Goal: Information Seeking & Learning: Learn about a topic

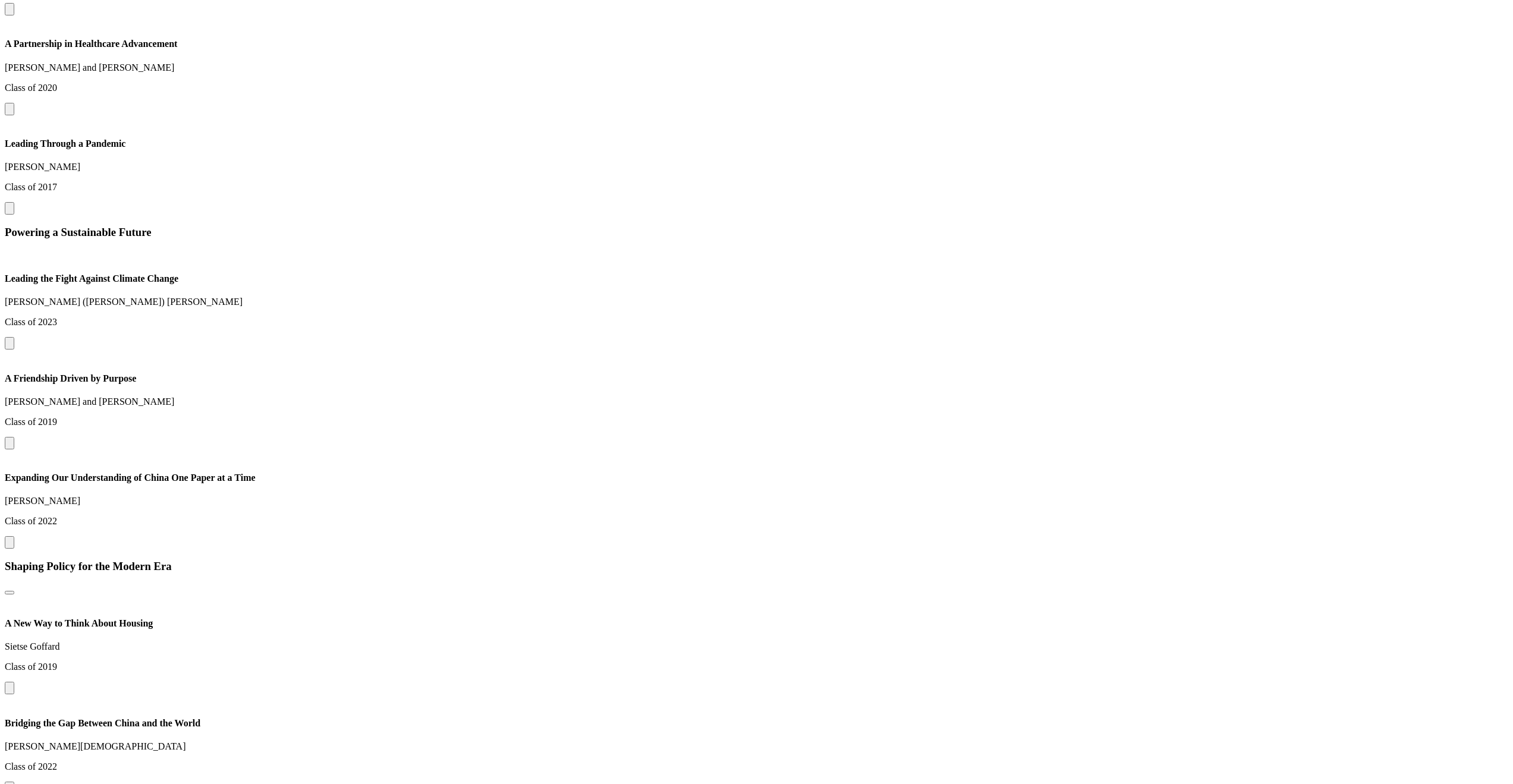
scroll to position [1417, 0]
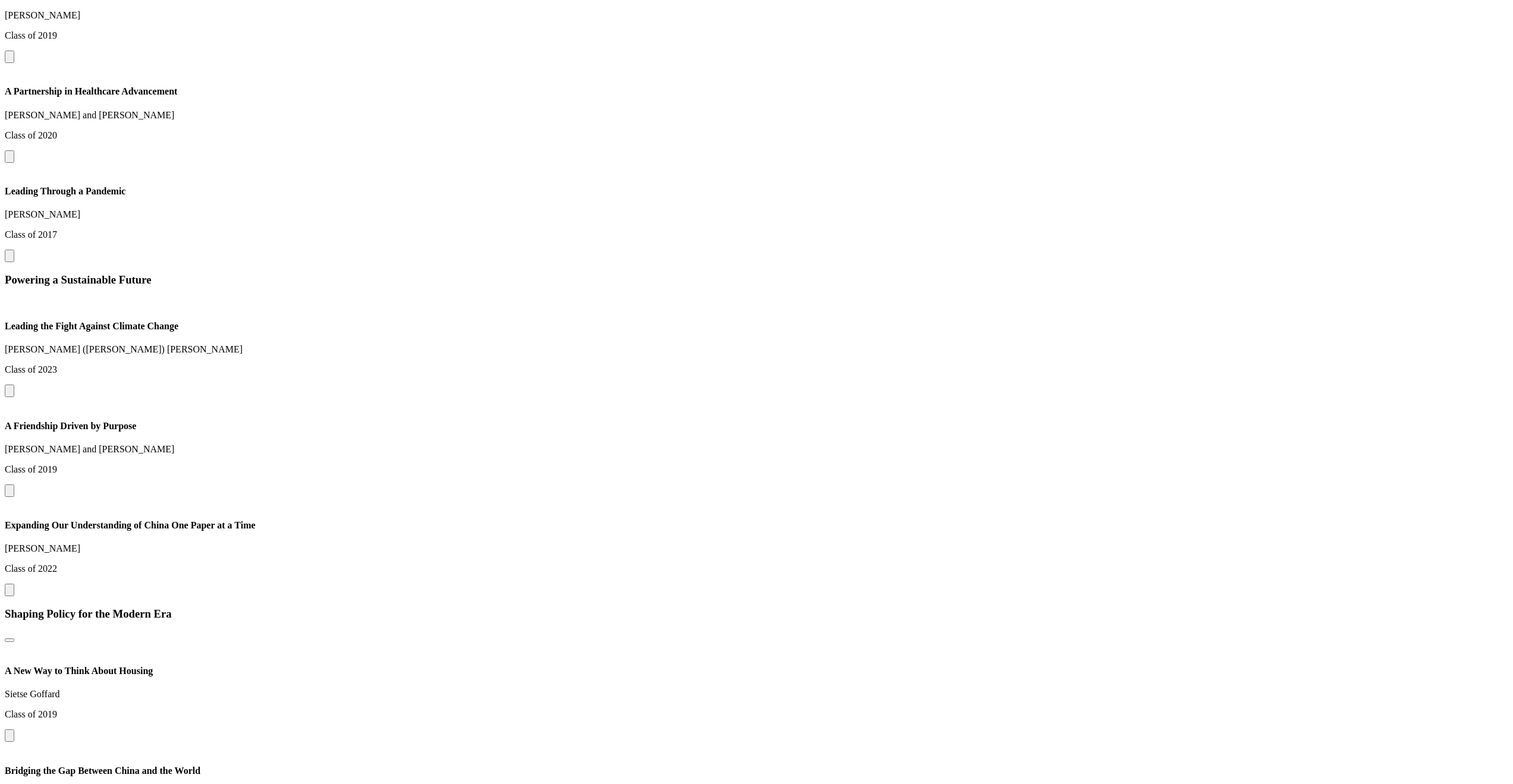
scroll to position [1378, 0]
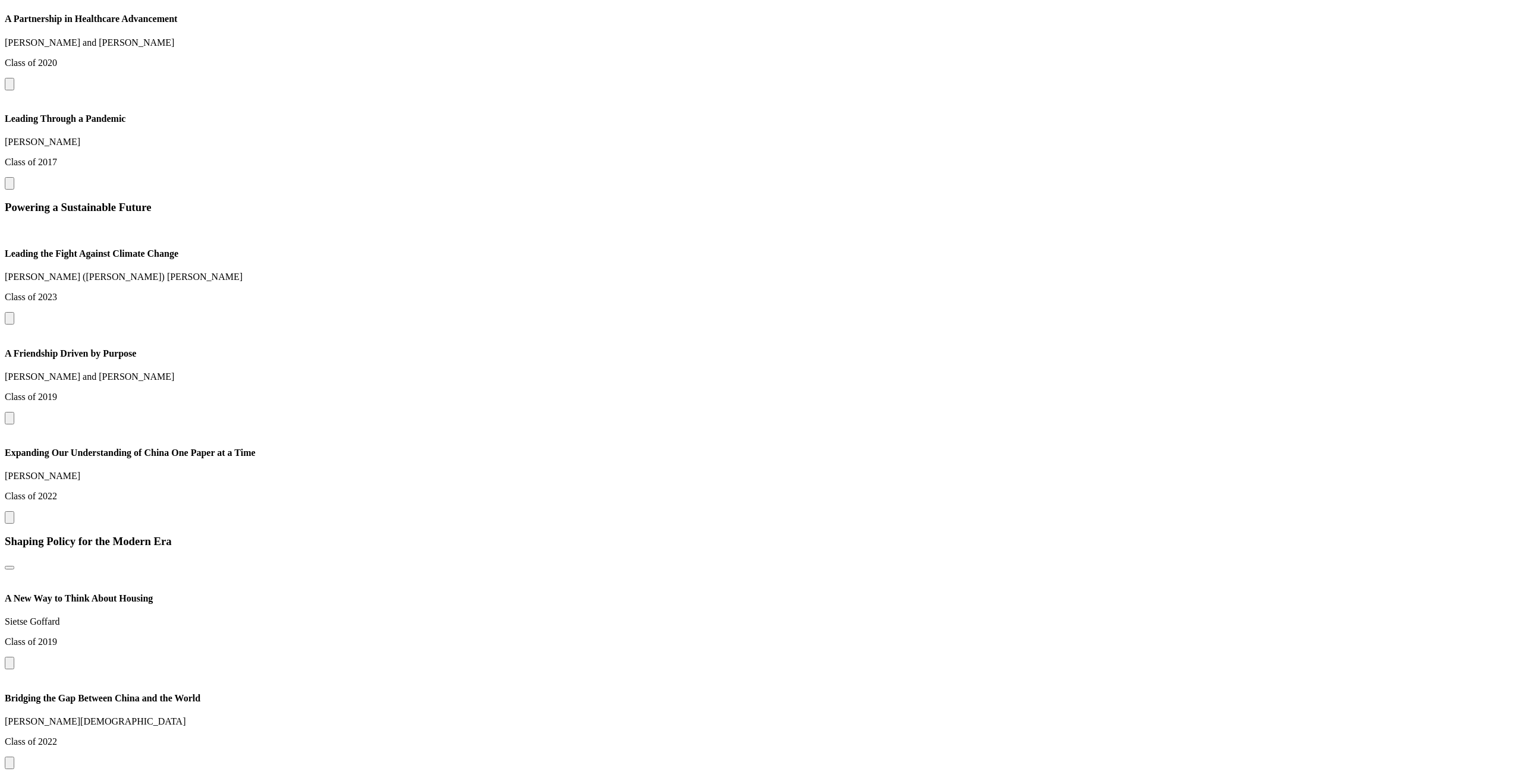
click at [14, 190] on button at bounding box center [10, 183] width 10 height 13
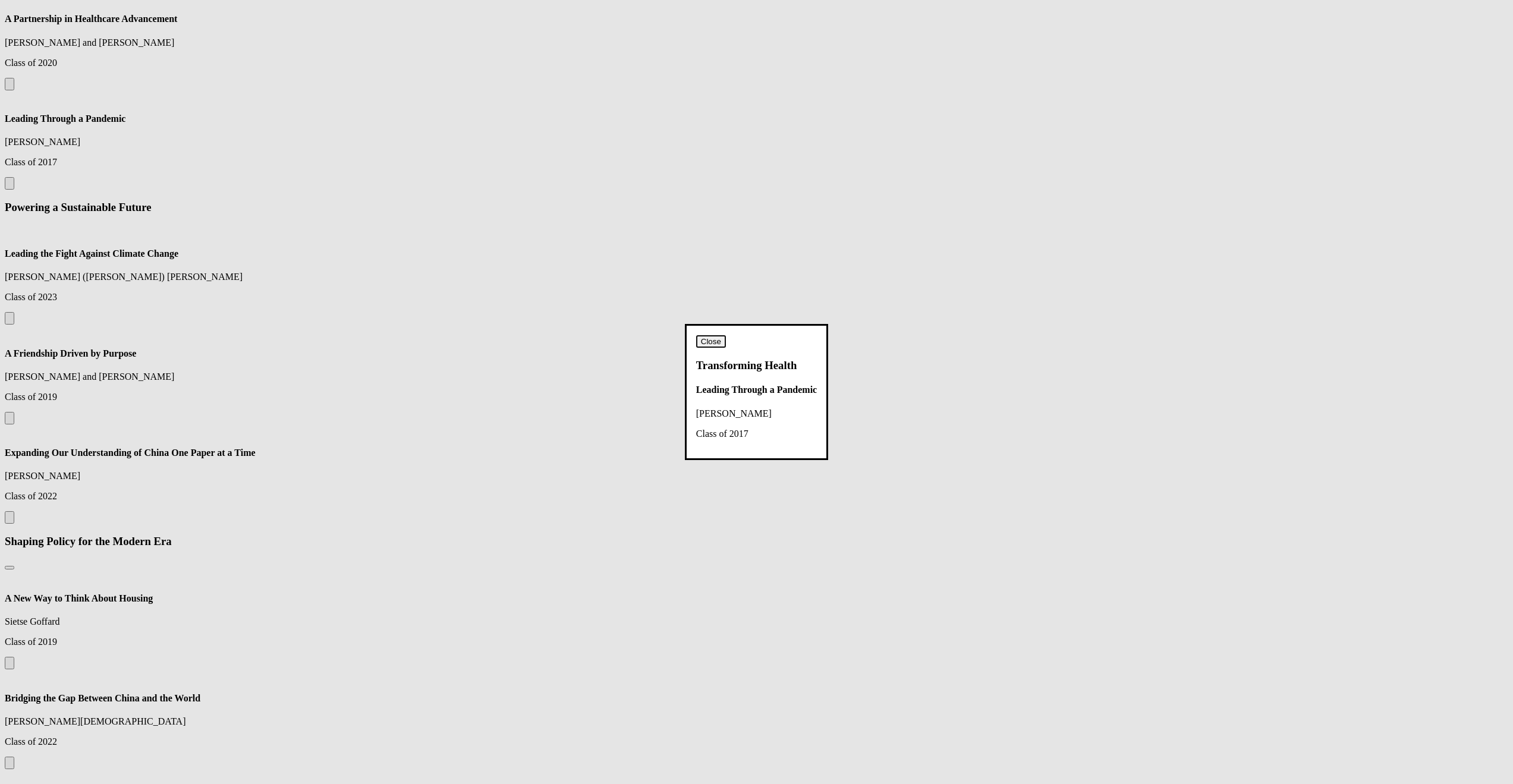
click at [726, 335] on button "Close" at bounding box center [711, 341] width 29 height 13
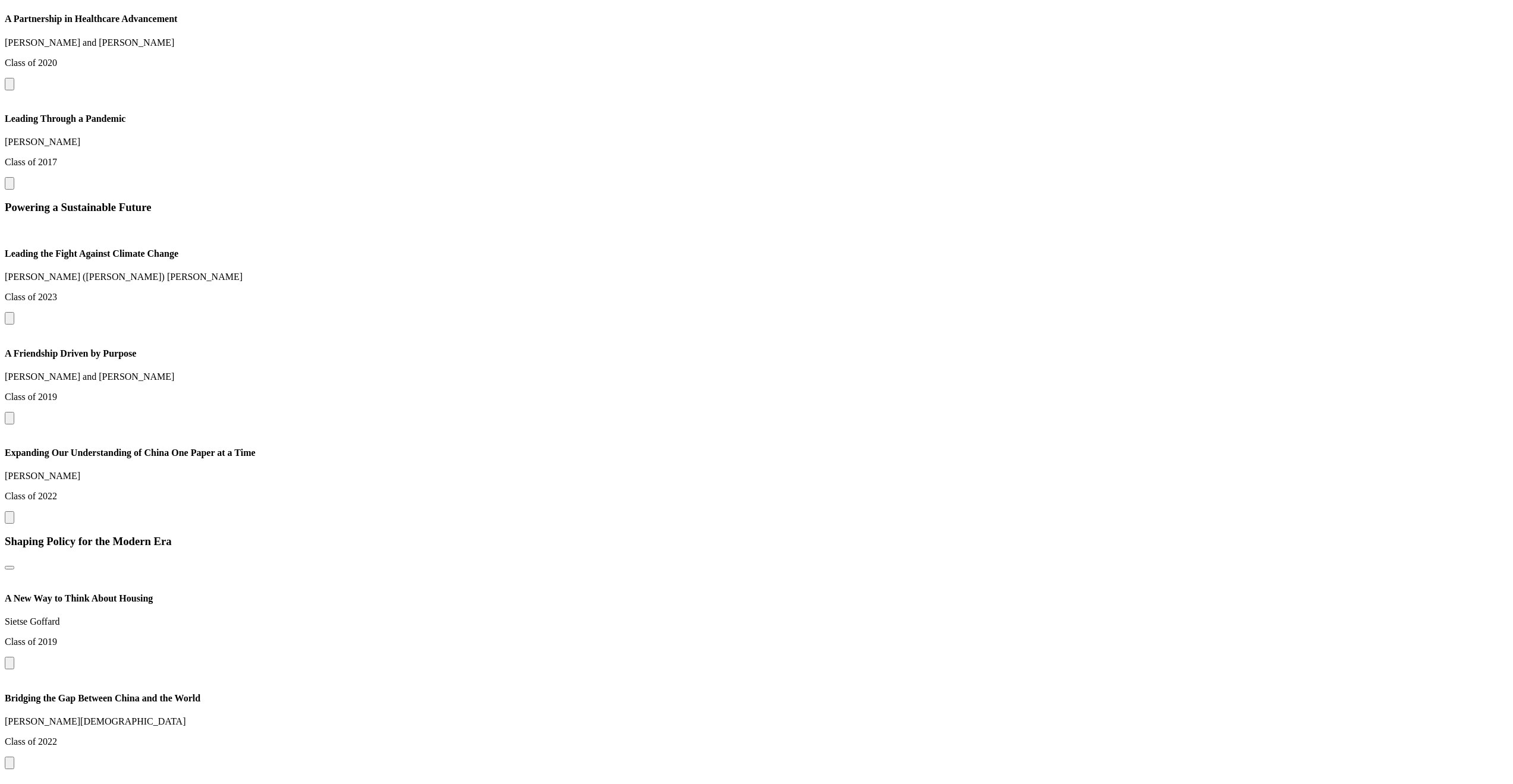
click at [14, 90] on button at bounding box center [10, 84] width 10 height 13
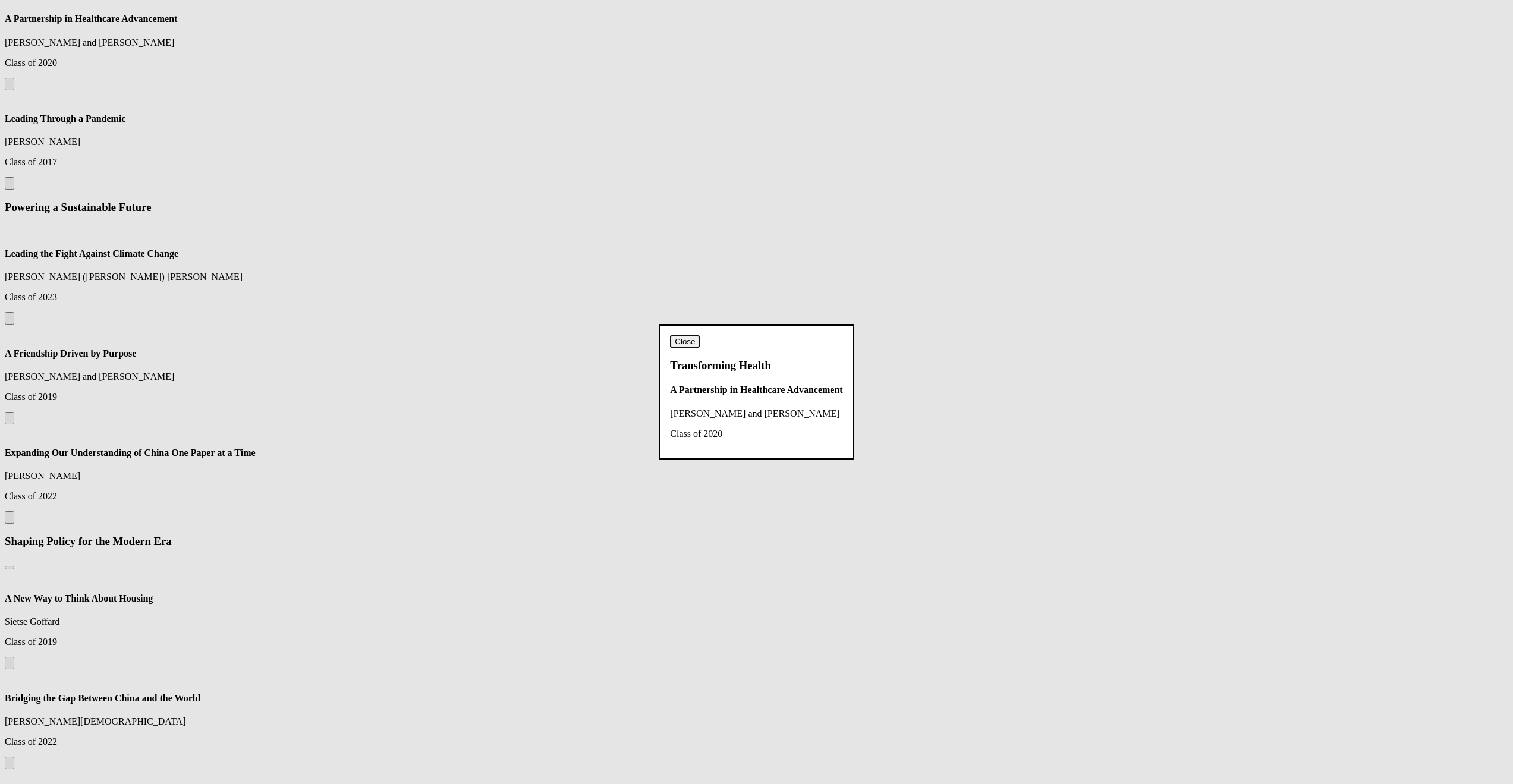
click at [700, 335] on button "Close" at bounding box center [684, 341] width 29 height 13
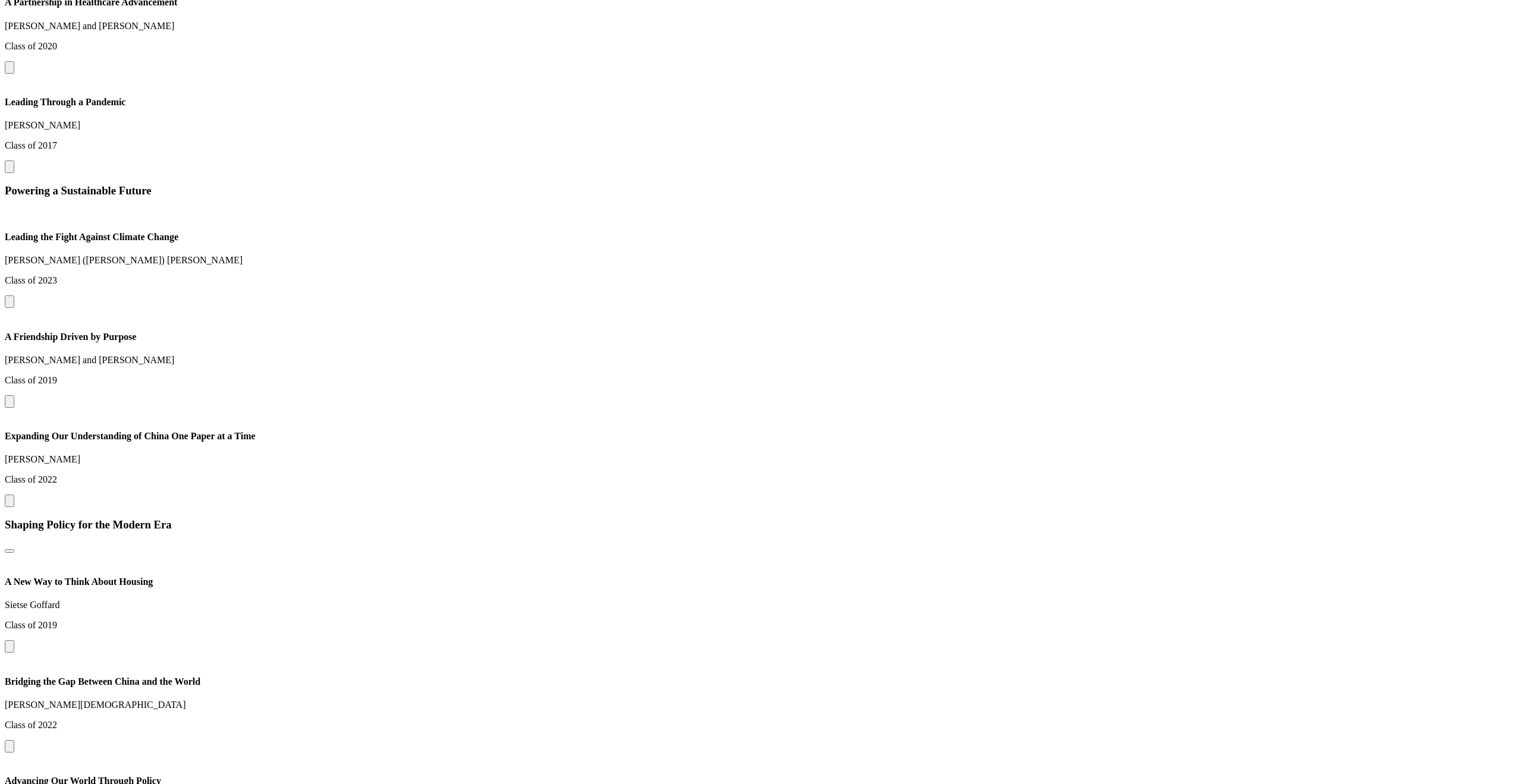
scroll to position [1395, 0]
drag, startPoint x: 256, startPoint y: 416, endPoint x: 279, endPoint y: 425, distance: 24.7
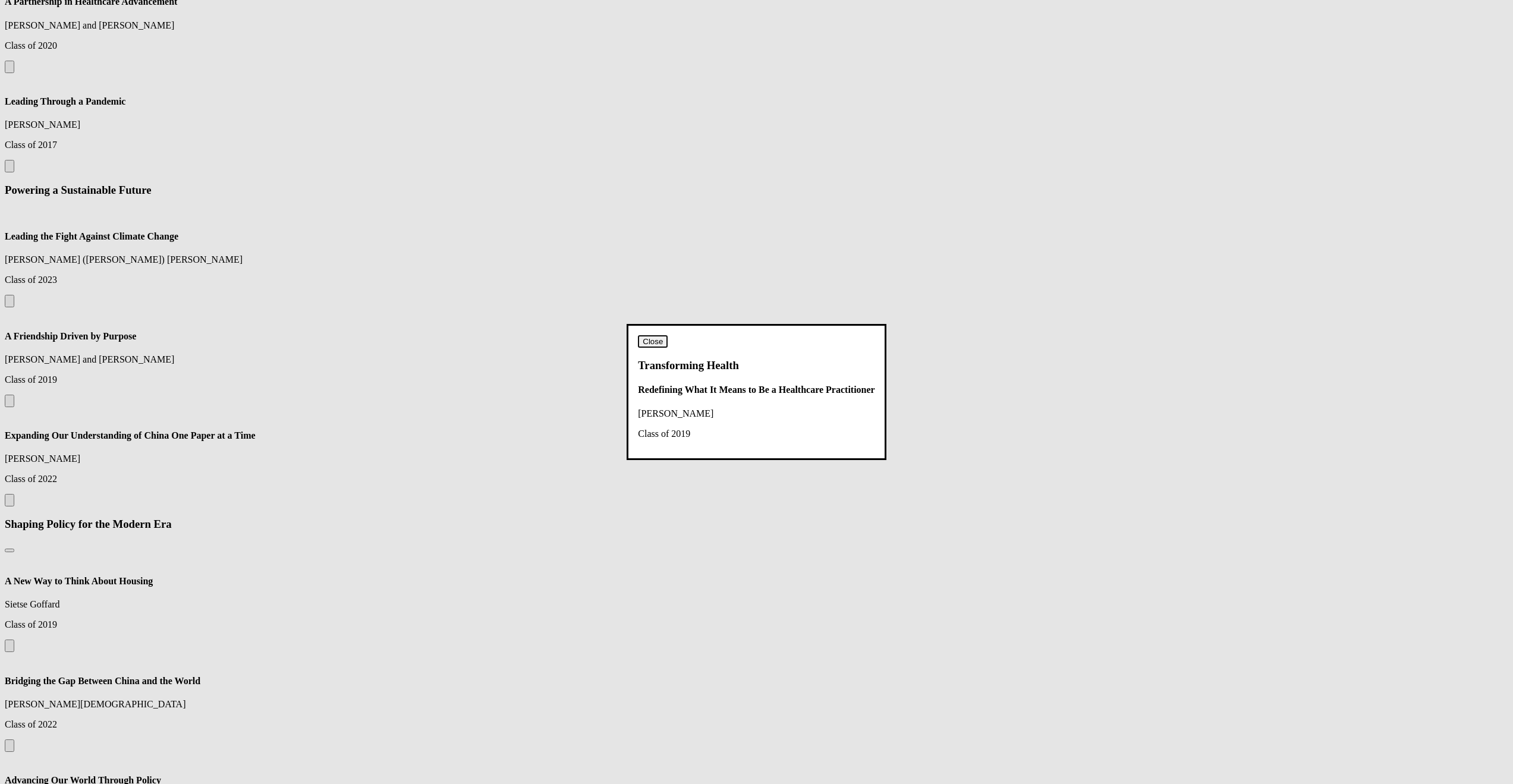
click at [667, 335] on button "Close" at bounding box center [652, 341] width 29 height 13
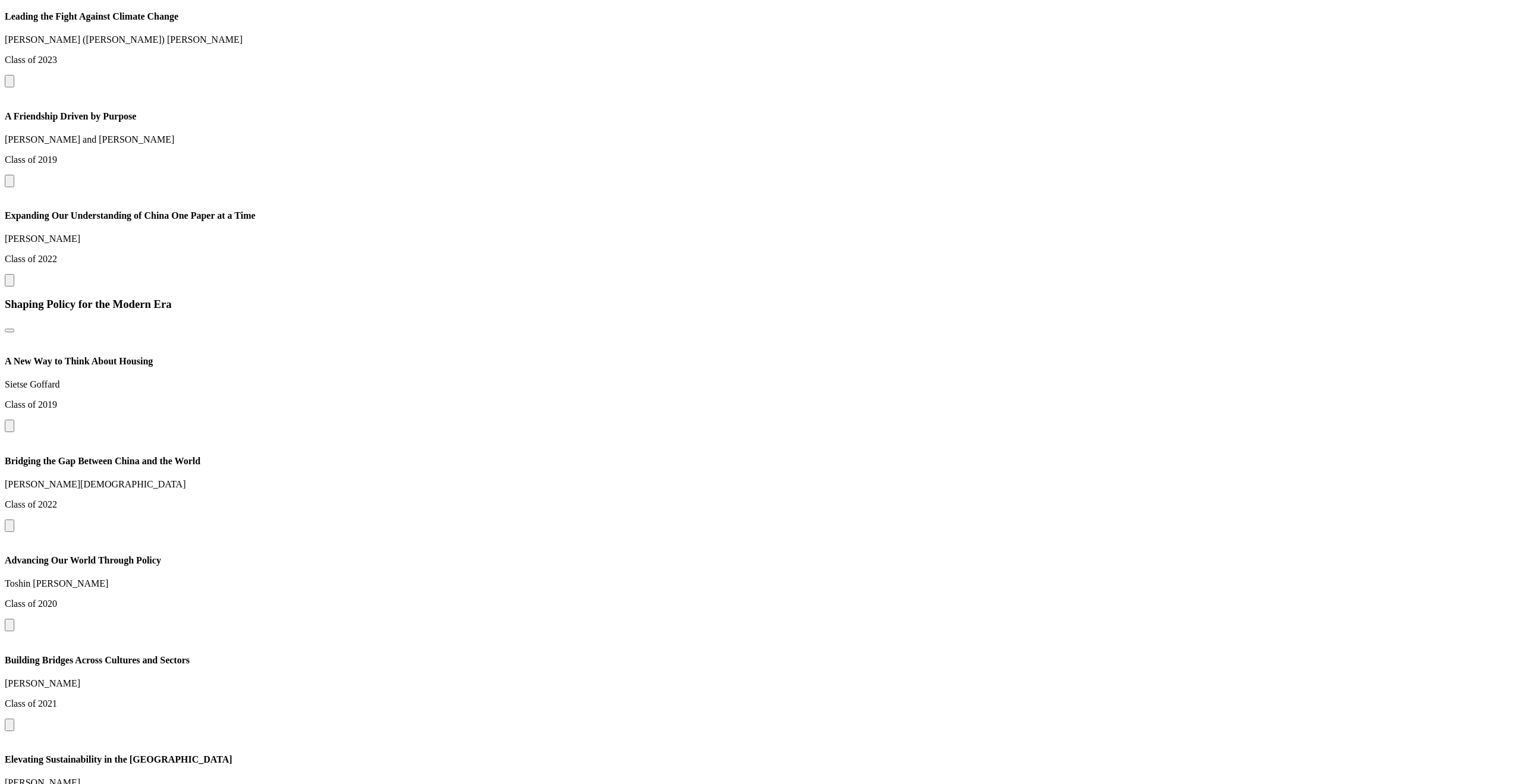
scroll to position [1616, 0]
click at [14, 286] on button at bounding box center [10, 279] width 10 height 13
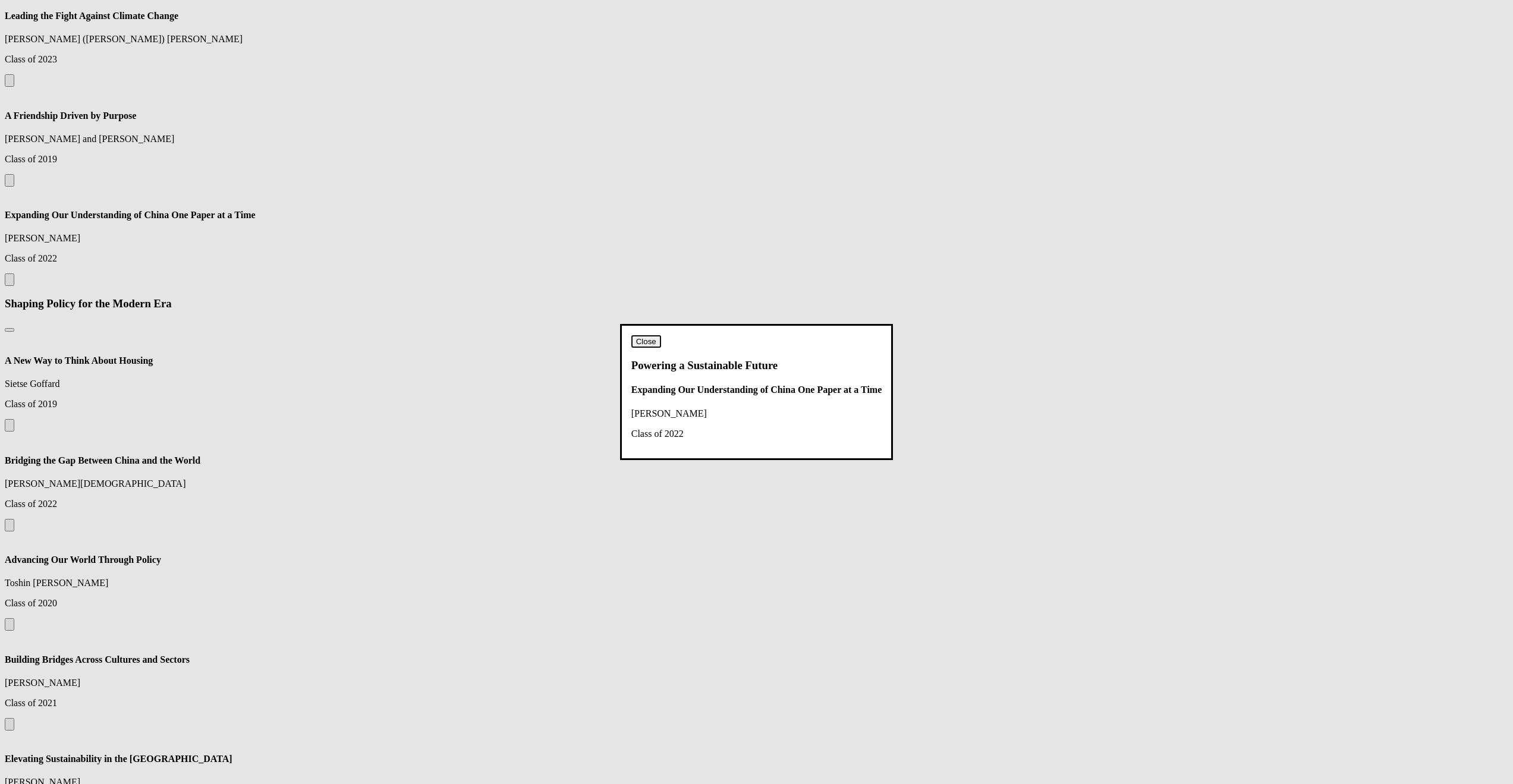
click at [661, 335] on button "Close" at bounding box center [646, 341] width 29 height 13
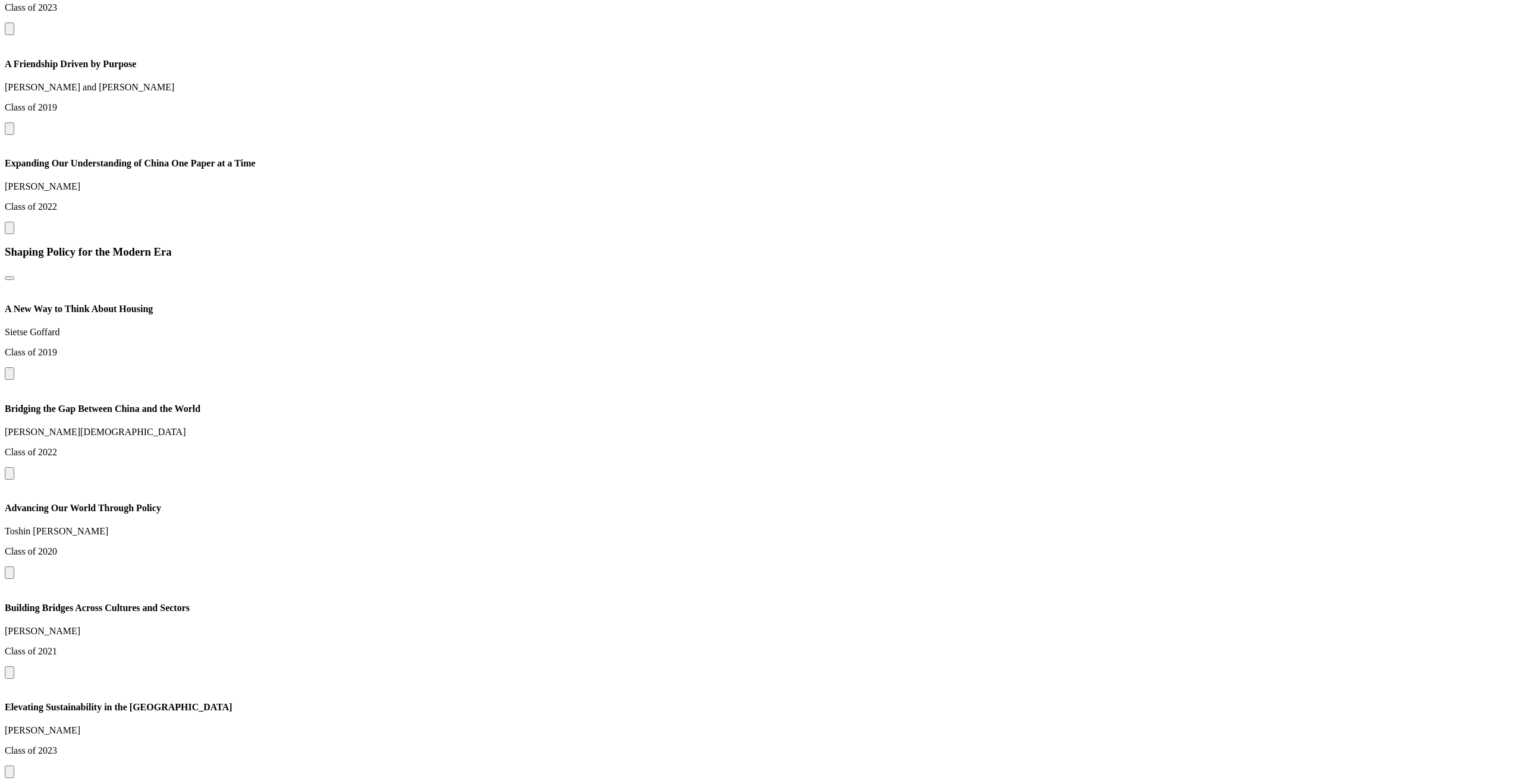
scroll to position [1675, 0]
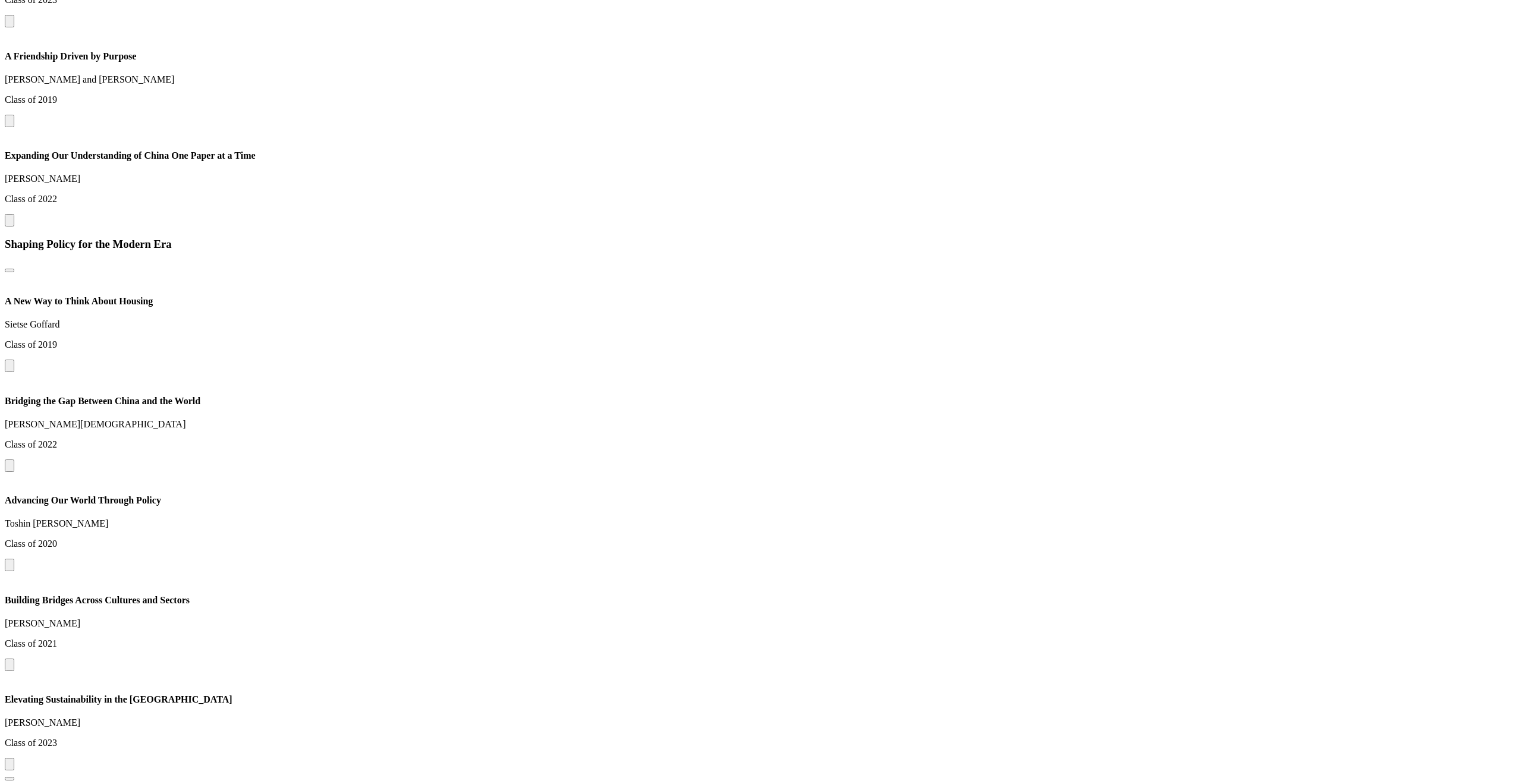
click at [14, 127] on button at bounding box center [10, 121] width 10 height 13
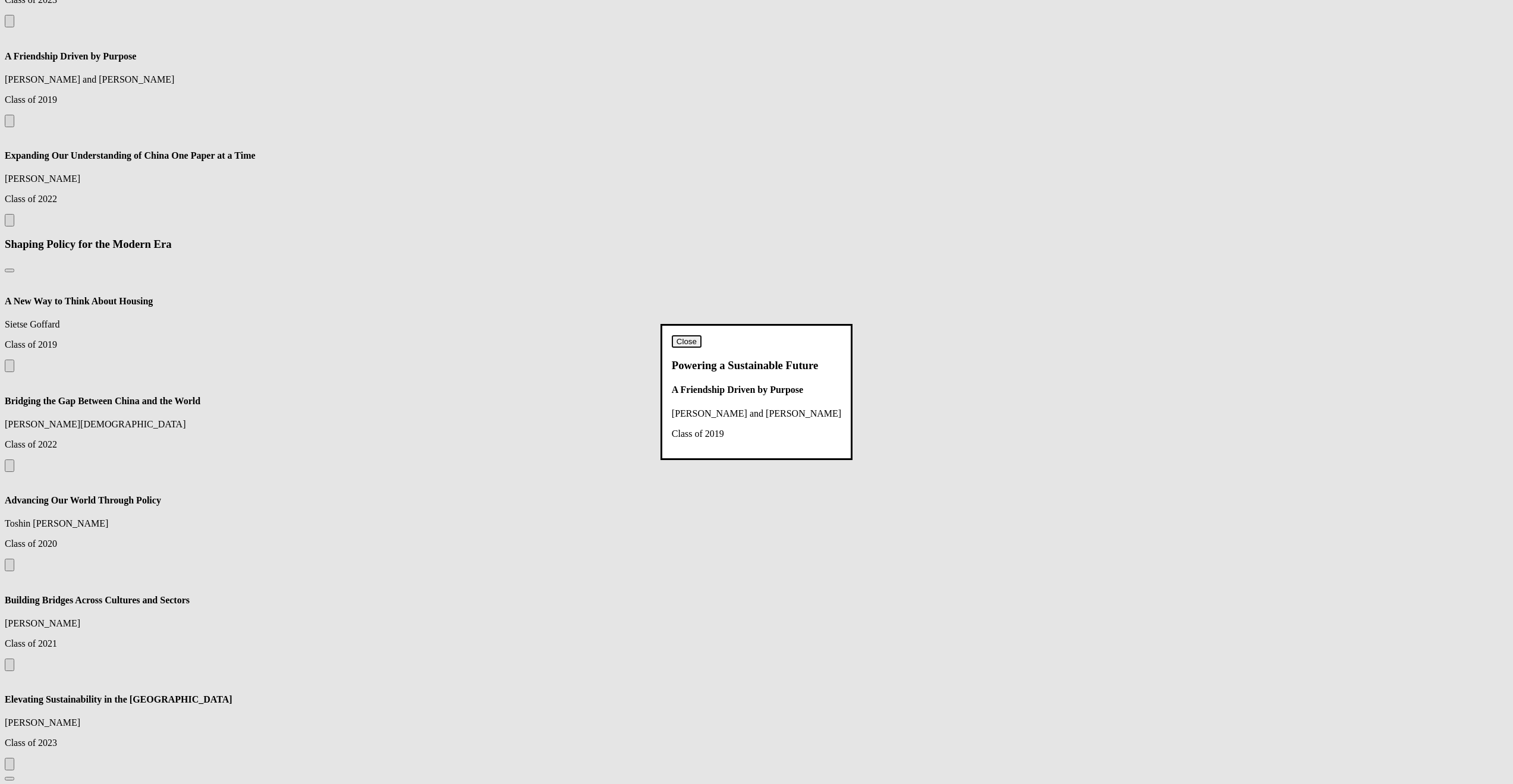
click at [702, 335] on button "Close" at bounding box center [686, 341] width 29 height 13
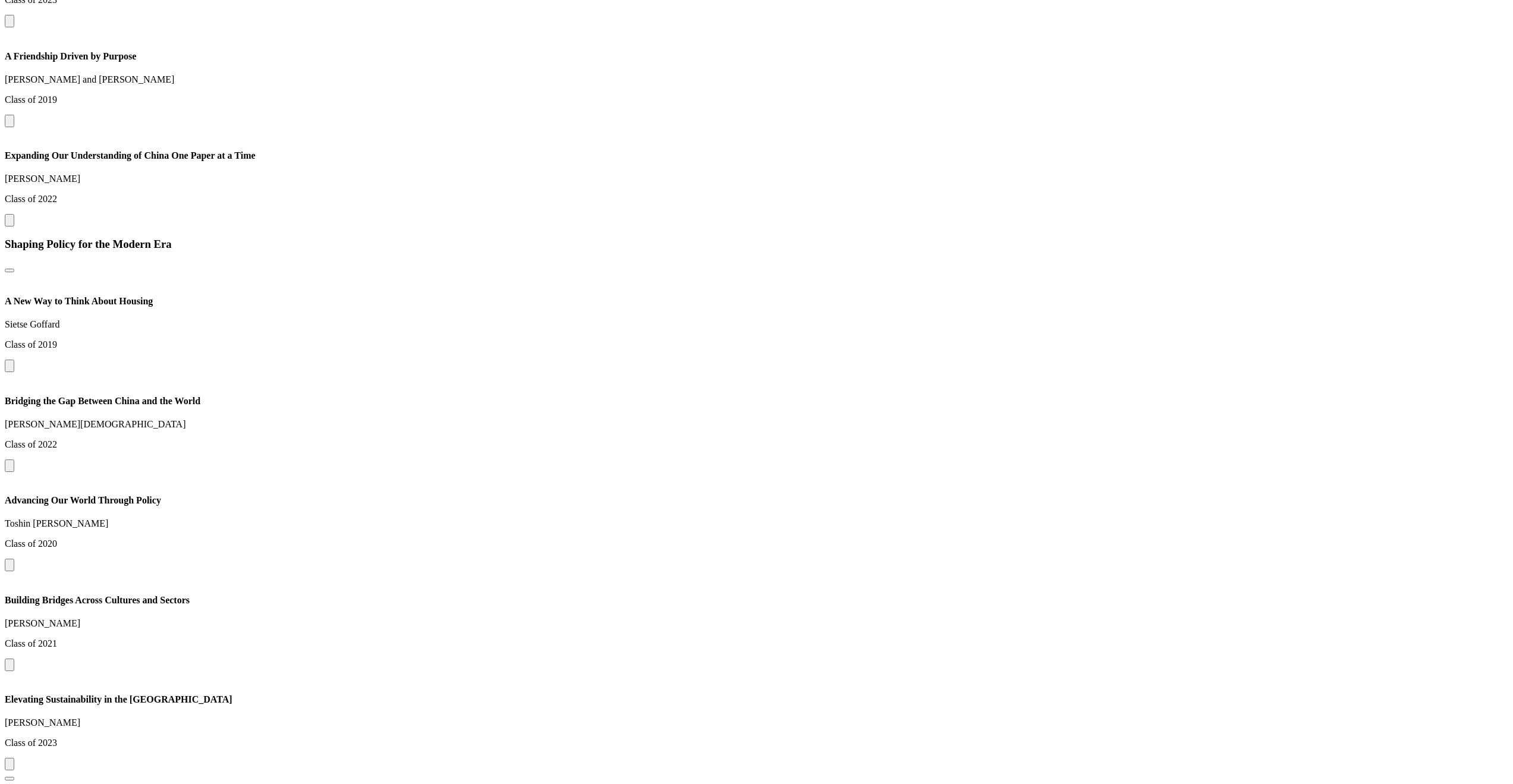
click at [14, 27] on button at bounding box center [10, 21] width 10 height 13
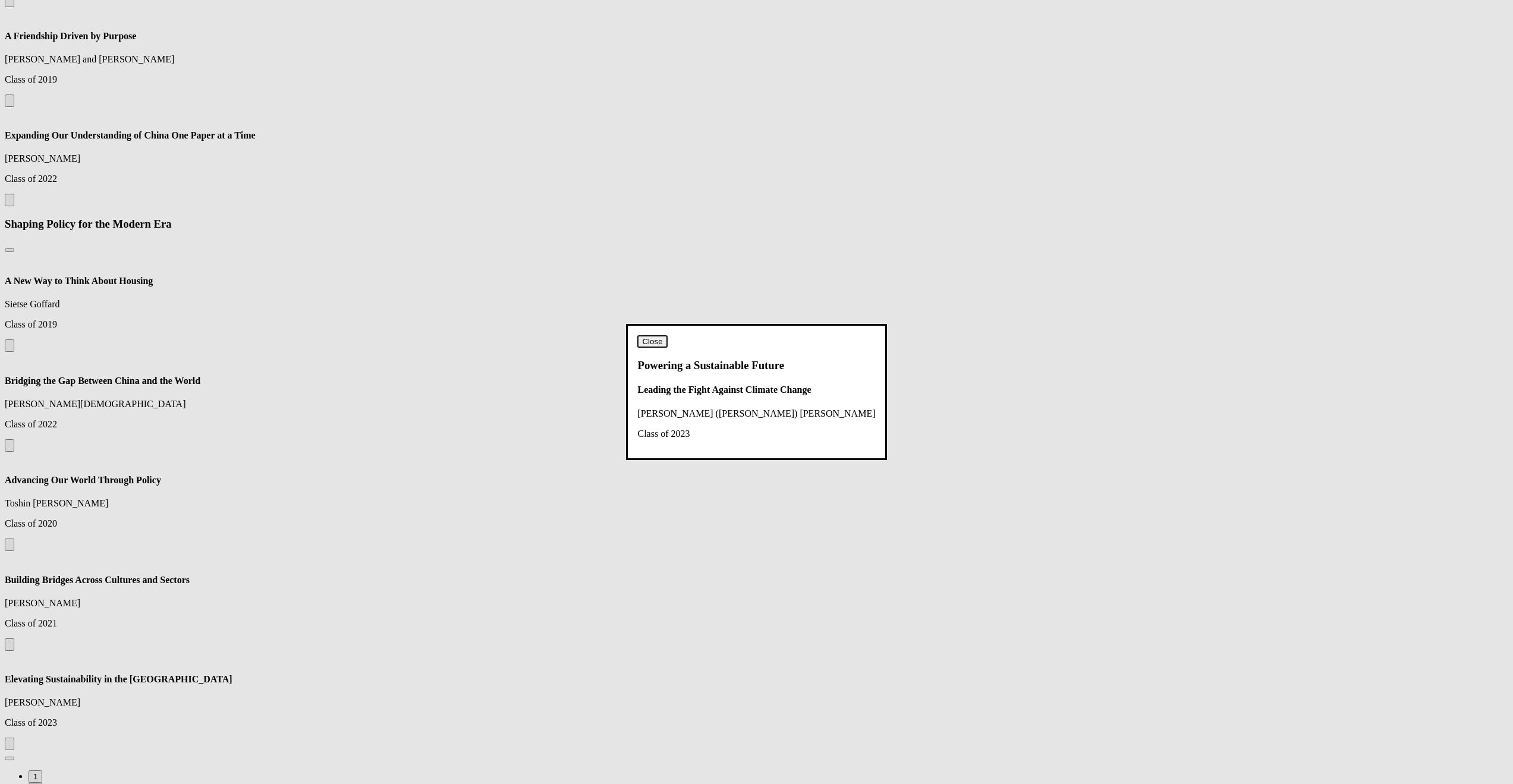
scroll to position [1462, 0]
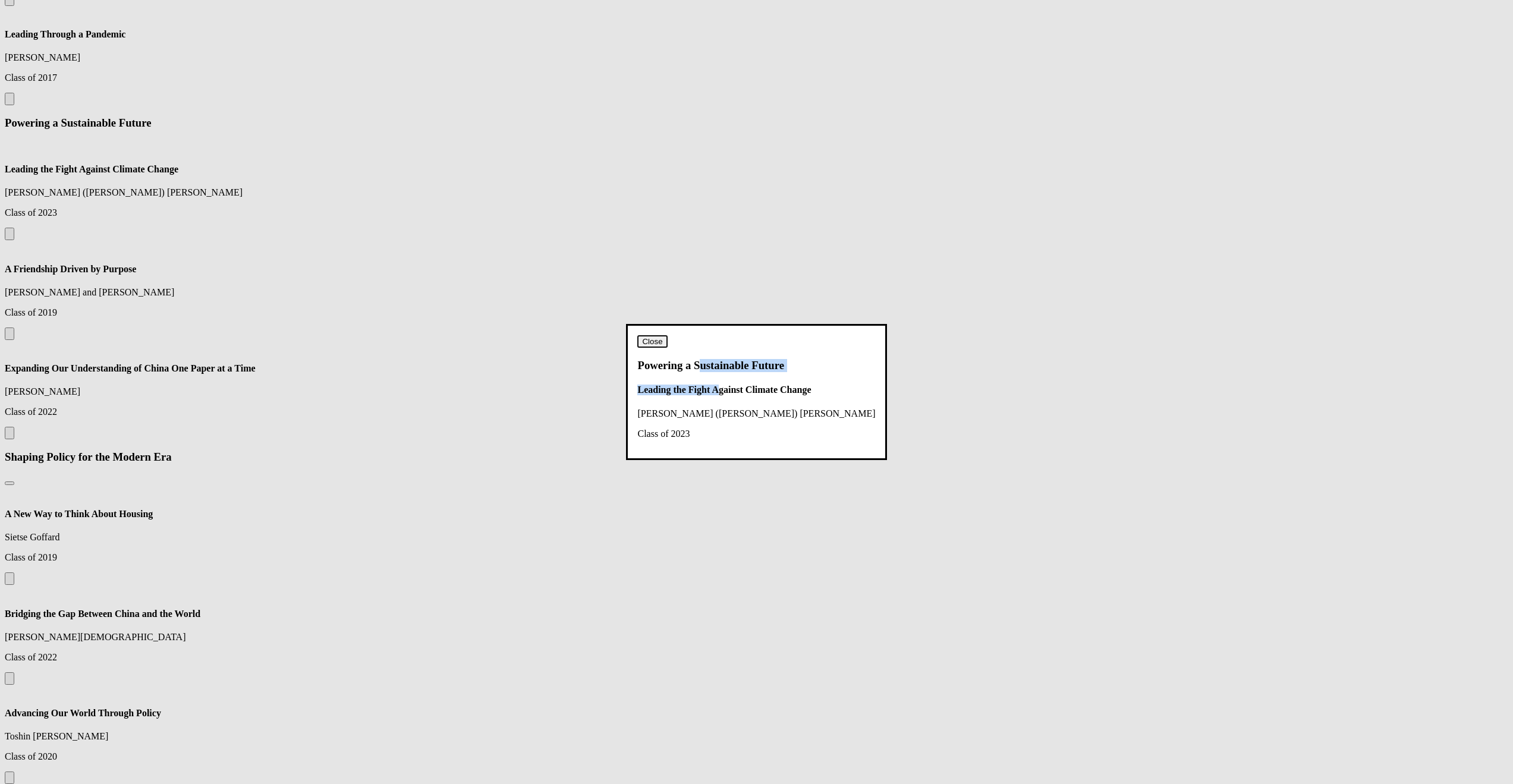
drag, startPoint x: 740, startPoint y: 264, endPoint x: 752, endPoint y: 307, distance: 44.6
click at [752, 324] on dialog "Close Powering a Sustainable Future Leading the Fight Against Climate Change [P…" at bounding box center [756, 391] width 261 height 135
click at [752, 384] on h4 "Leading the Fight Against Climate Change" at bounding box center [756, 390] width 238 height 11
drag, startPoint x: 776, startPoint y: 286, endPoint x: 640, endPoint y: 260, distance: 138.5
click at [640, 324] on dialog "Close Powering a Sustainable Future Leading the Fight Against Climate Change [P…" at bounding box center [756, 391] width 261 height 135
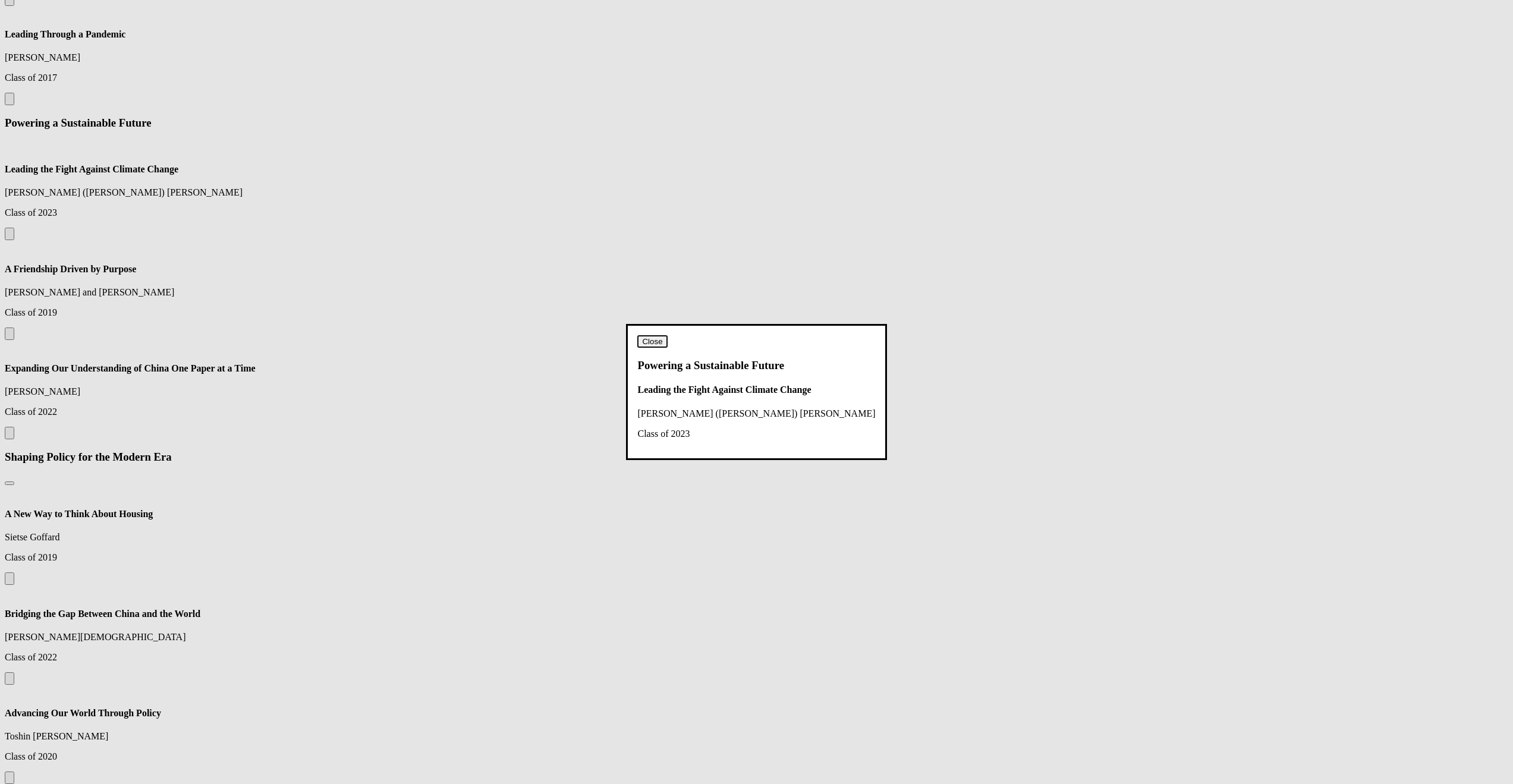
drag, startPoint x: 668, startPoint y: 284, endPoint x: 658, endPoint y: 283, distance: 10.0
click at [669, 324] on dialog "Close Powering a Sustainable Future Leading the Fight Against Climate Change [P…" at bounding box center [756, 391] width 261 height 135
drag, startPoint x: 677, startPoint y: 288, endPoint x: 865, endPoint y: 378, distance: 208.4
click at [865, 378] on dialog "Close Powering a Sustainable Future Leading the Fight Against Climate Change [P…" at bounding box center [756, 391] width 261 height 135
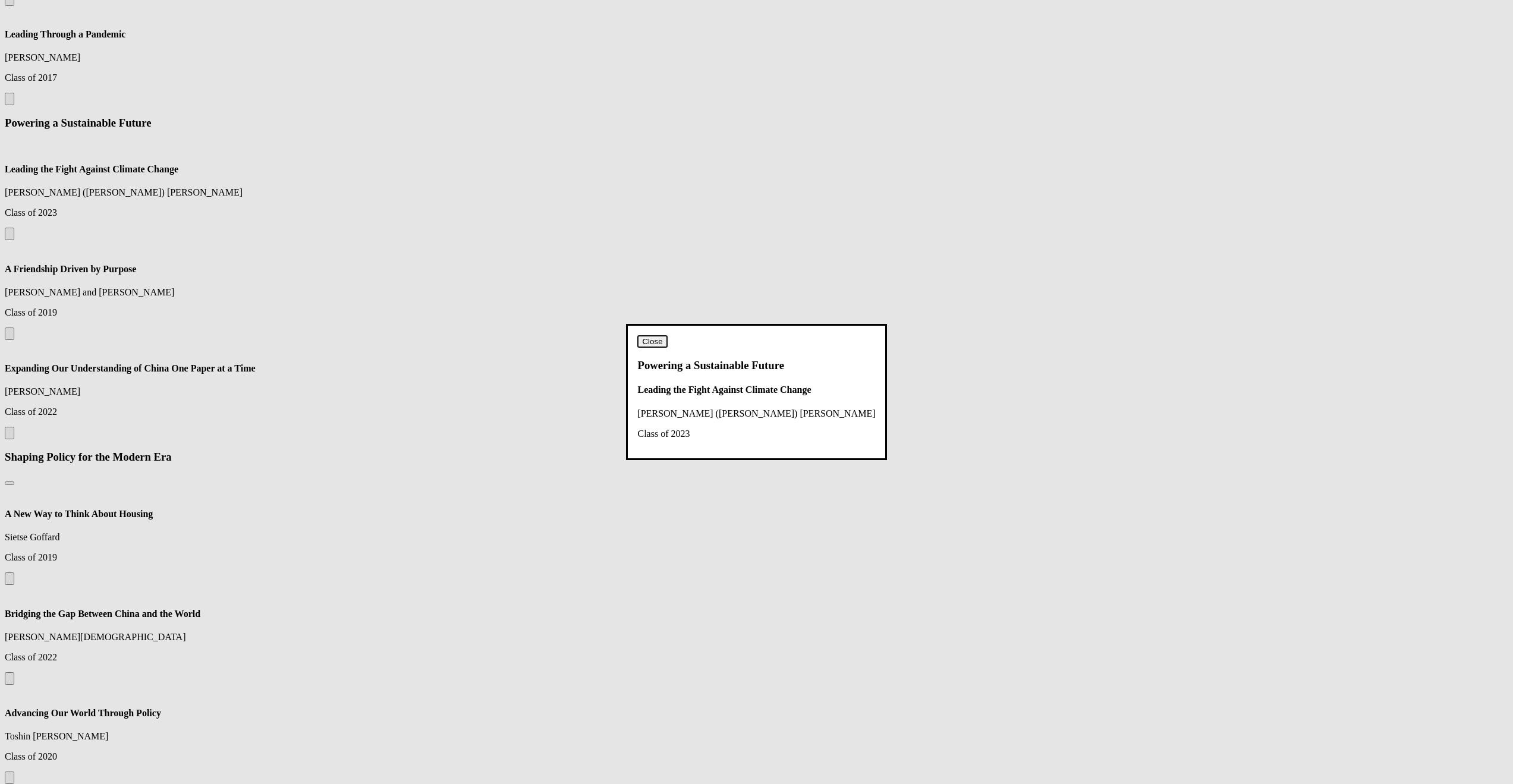
click at [667, 335] on button "Close" at bounding box center [652, 341] width 29 height 13
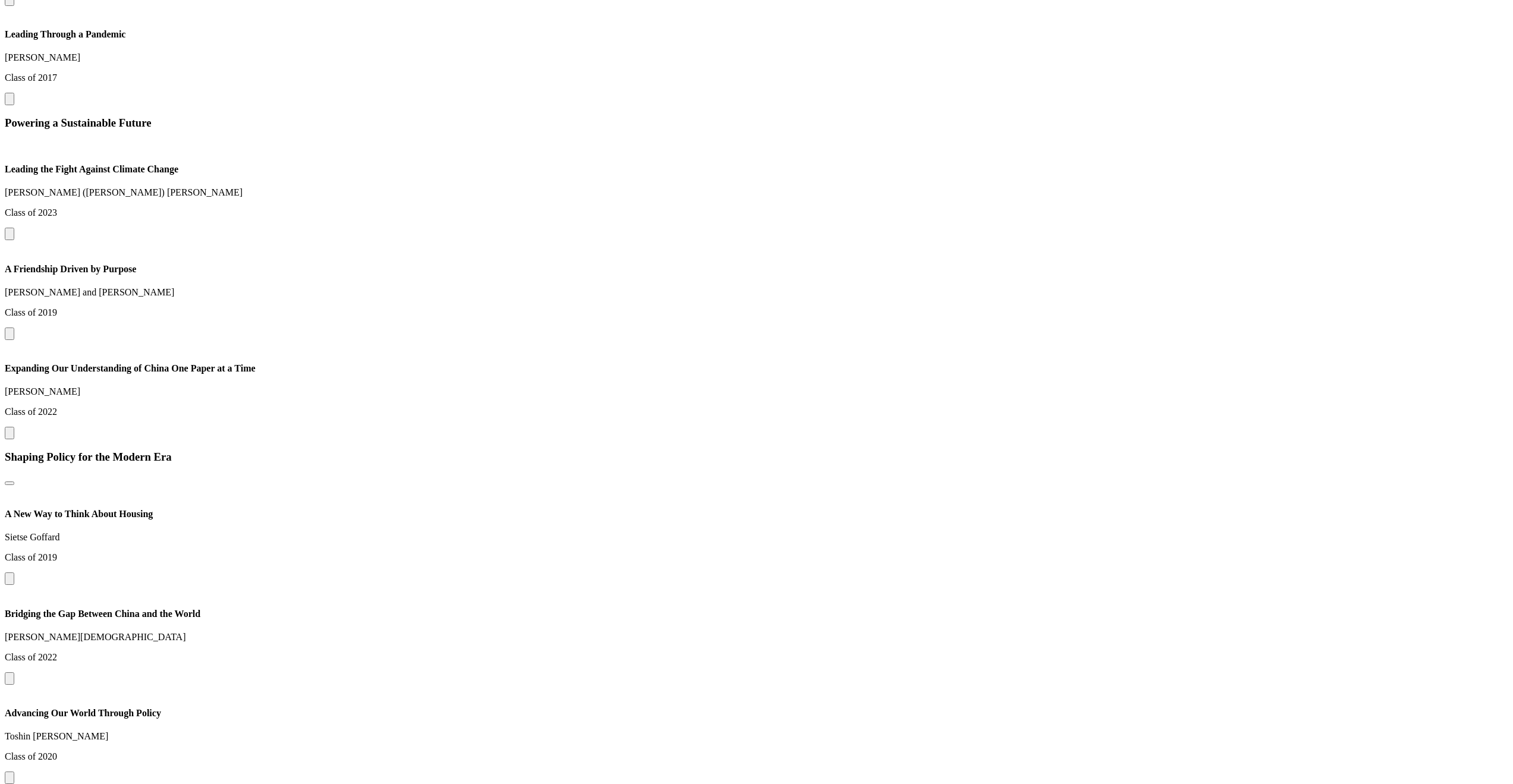
click at [14, 105] on button at bounding box center [10, 99] width 10 height 13
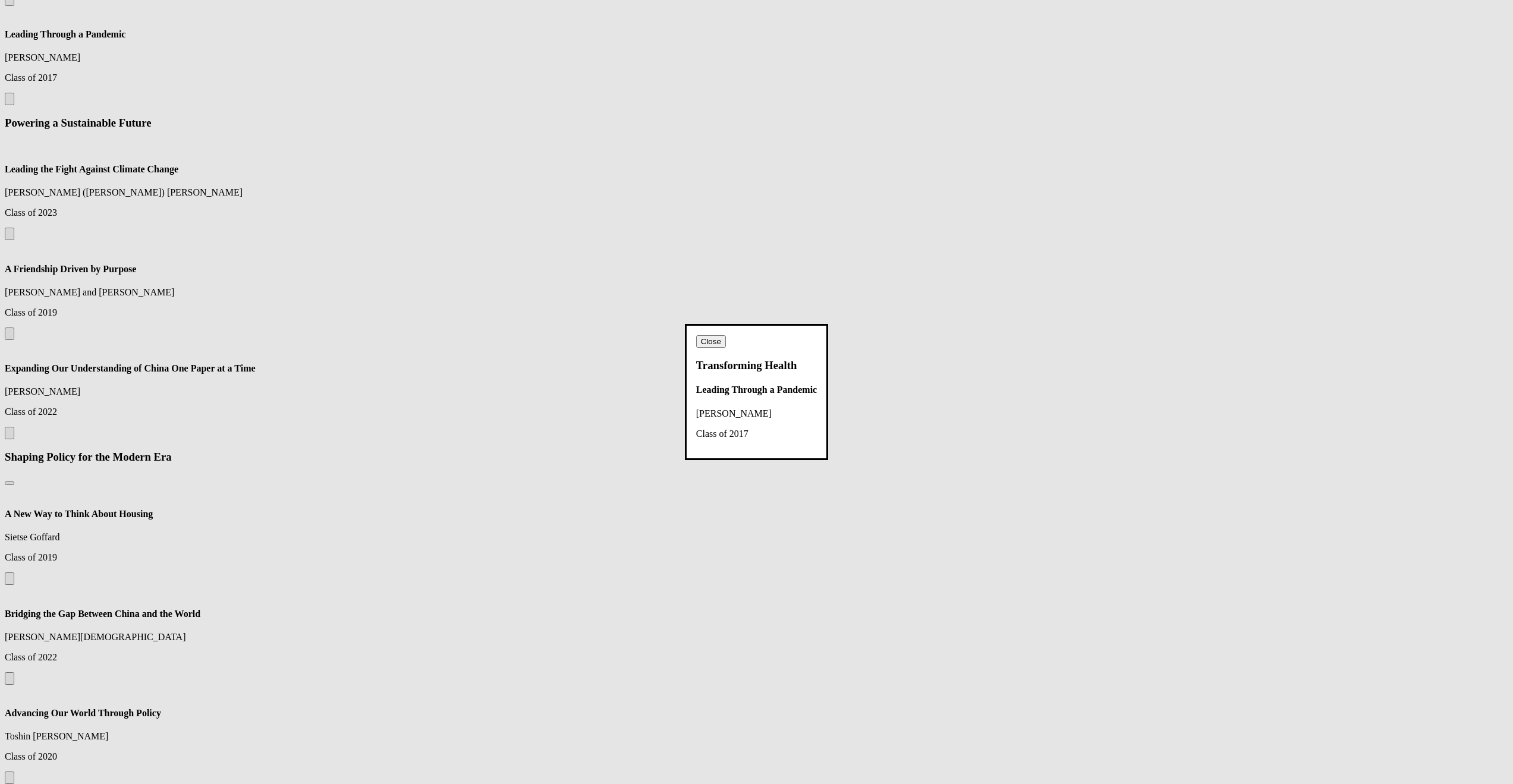
click at [726, 335] on button "Close" at bounding box center [711, 341] width 29 height 13
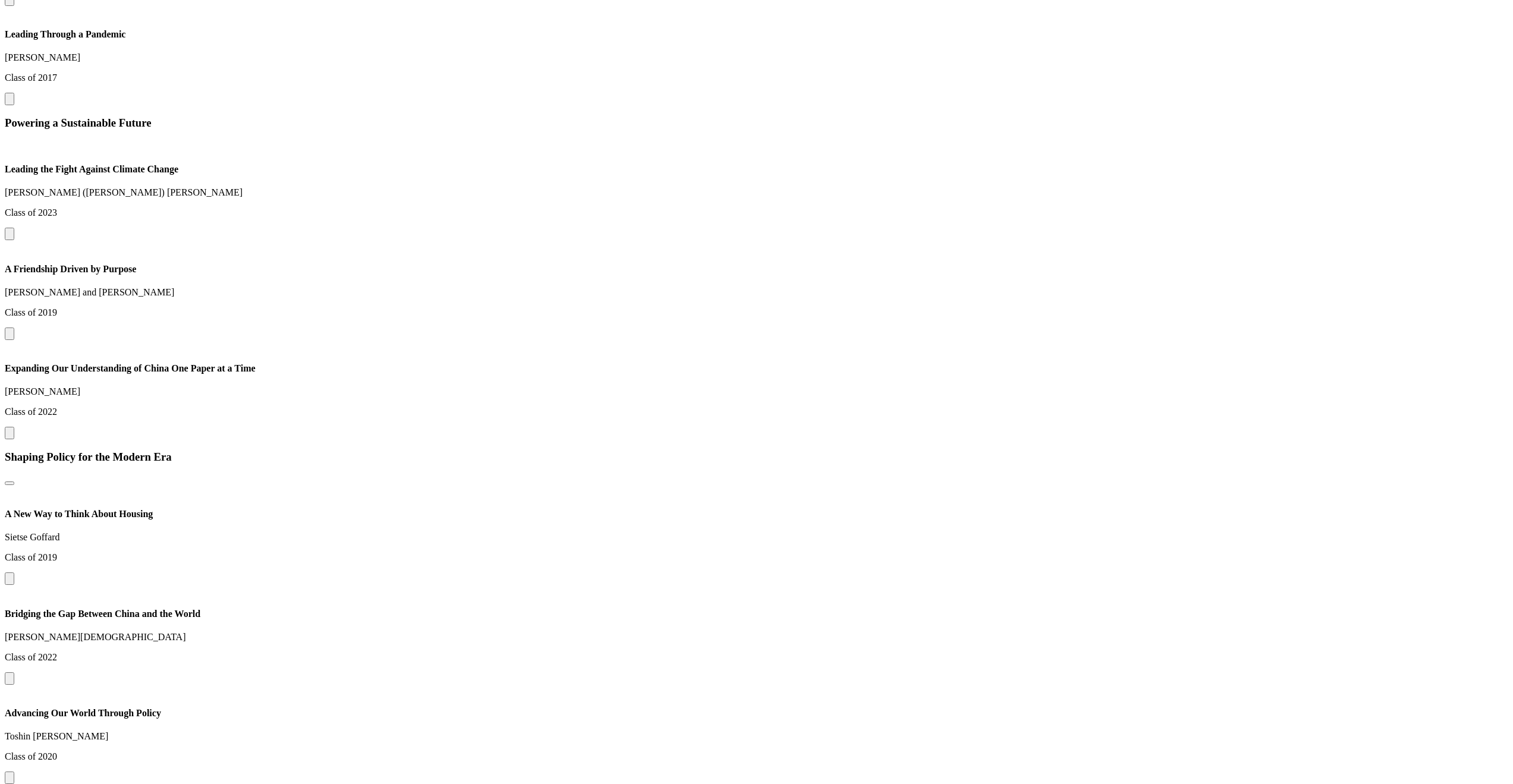
click at [14, 439] on button at bounding box center [10, 433] width 10 height 13
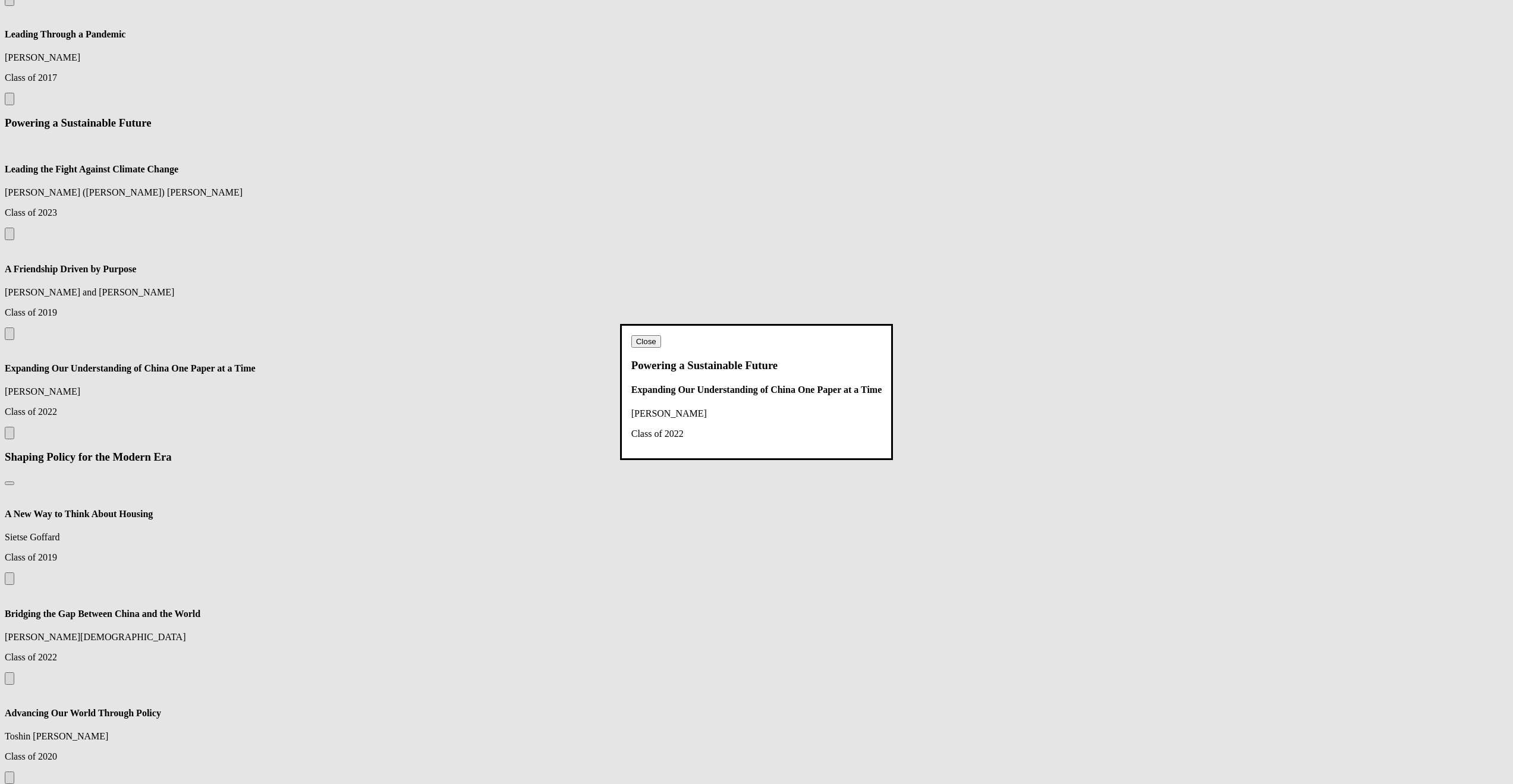
click at [661, 335] on button "Close" at bounding box center [646, 341] width 29 height 13
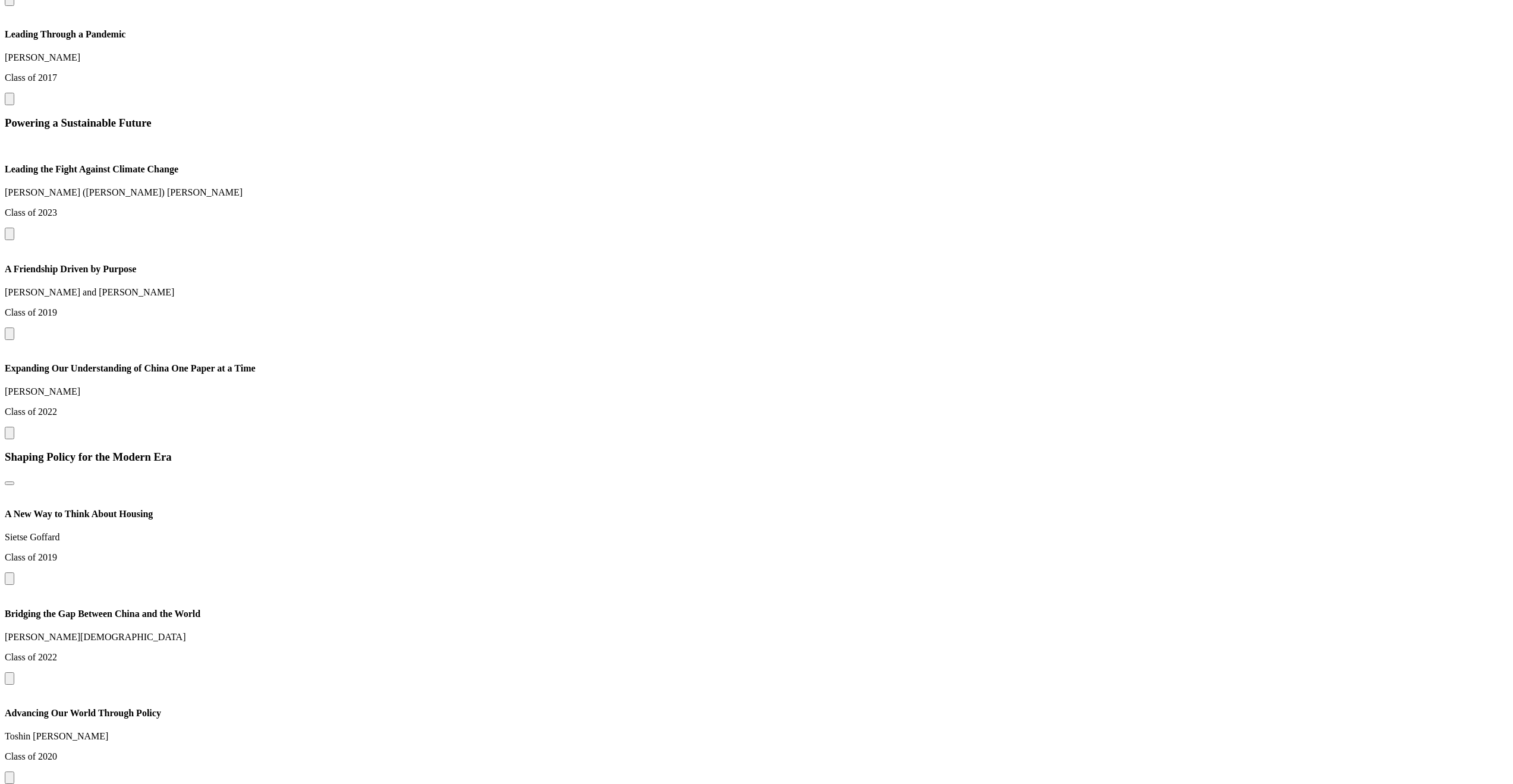
click at [906, 401] on div "Powering a Sustainable Future Leading the Fight Against Climate Change [PERSON_…" at bounding box center [756, 278] width 1503 height 323
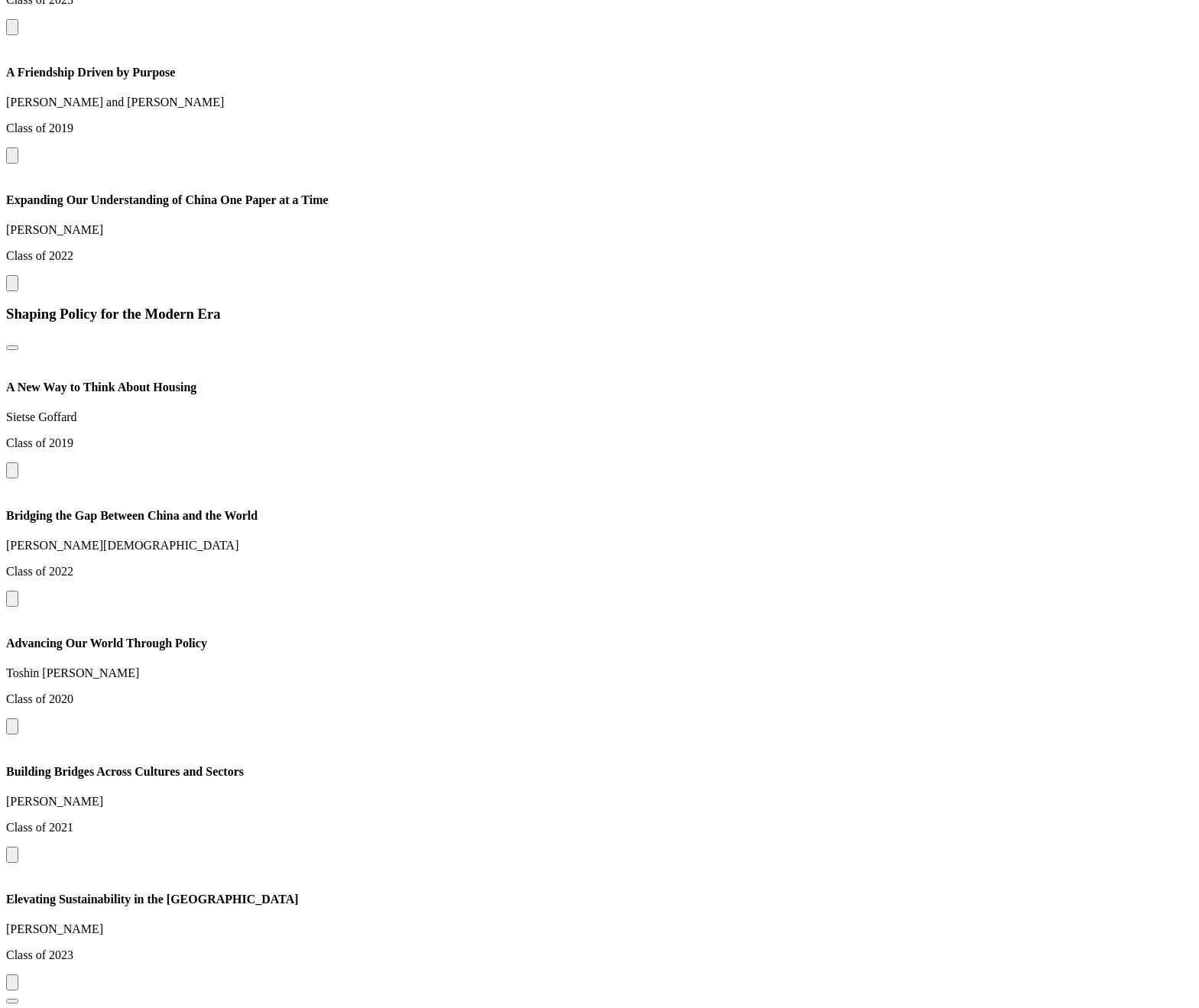
scroll to position [1982, 0]
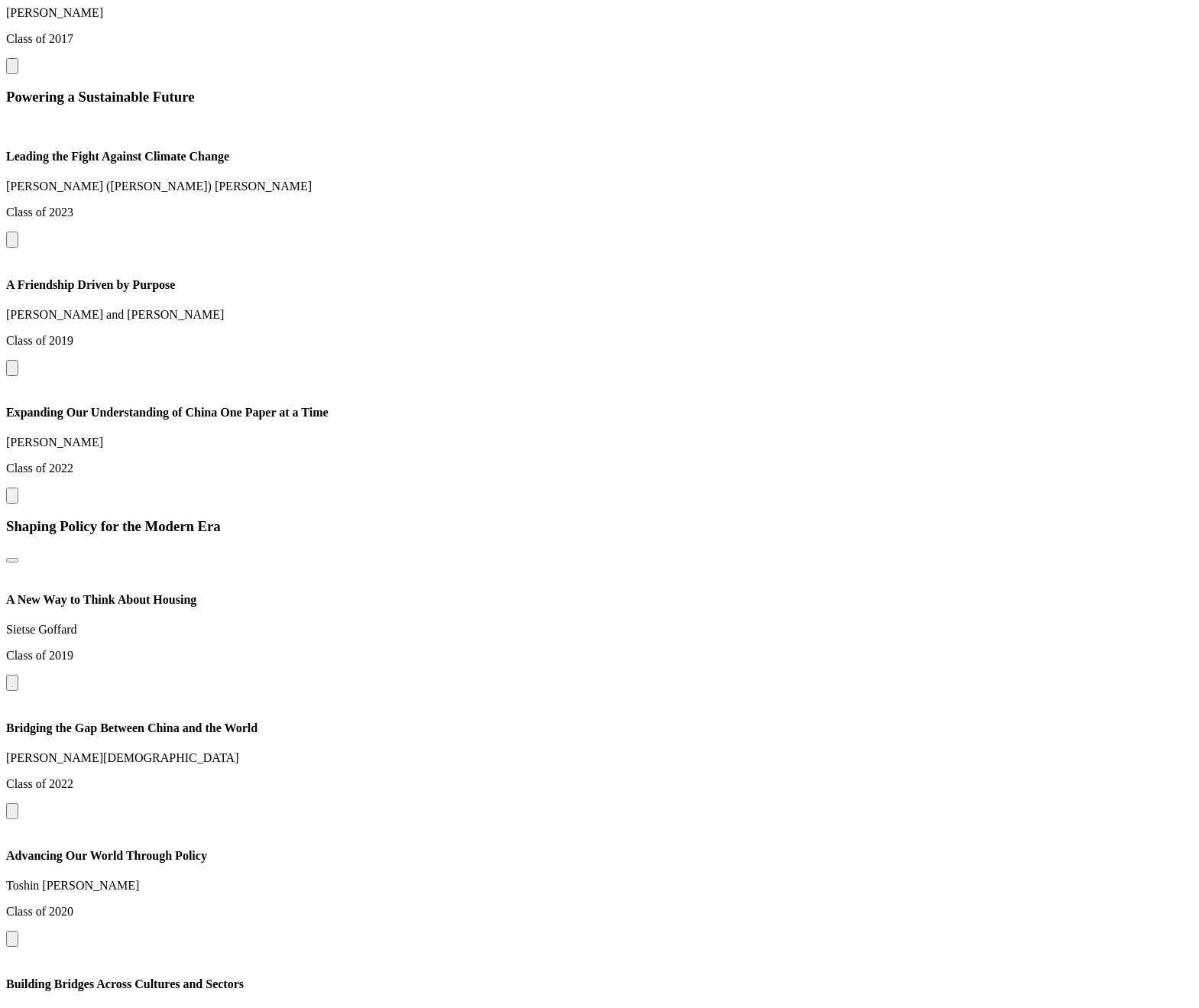
click at [19, 487] on button at bounding box center [12, 495] width 12 height 16
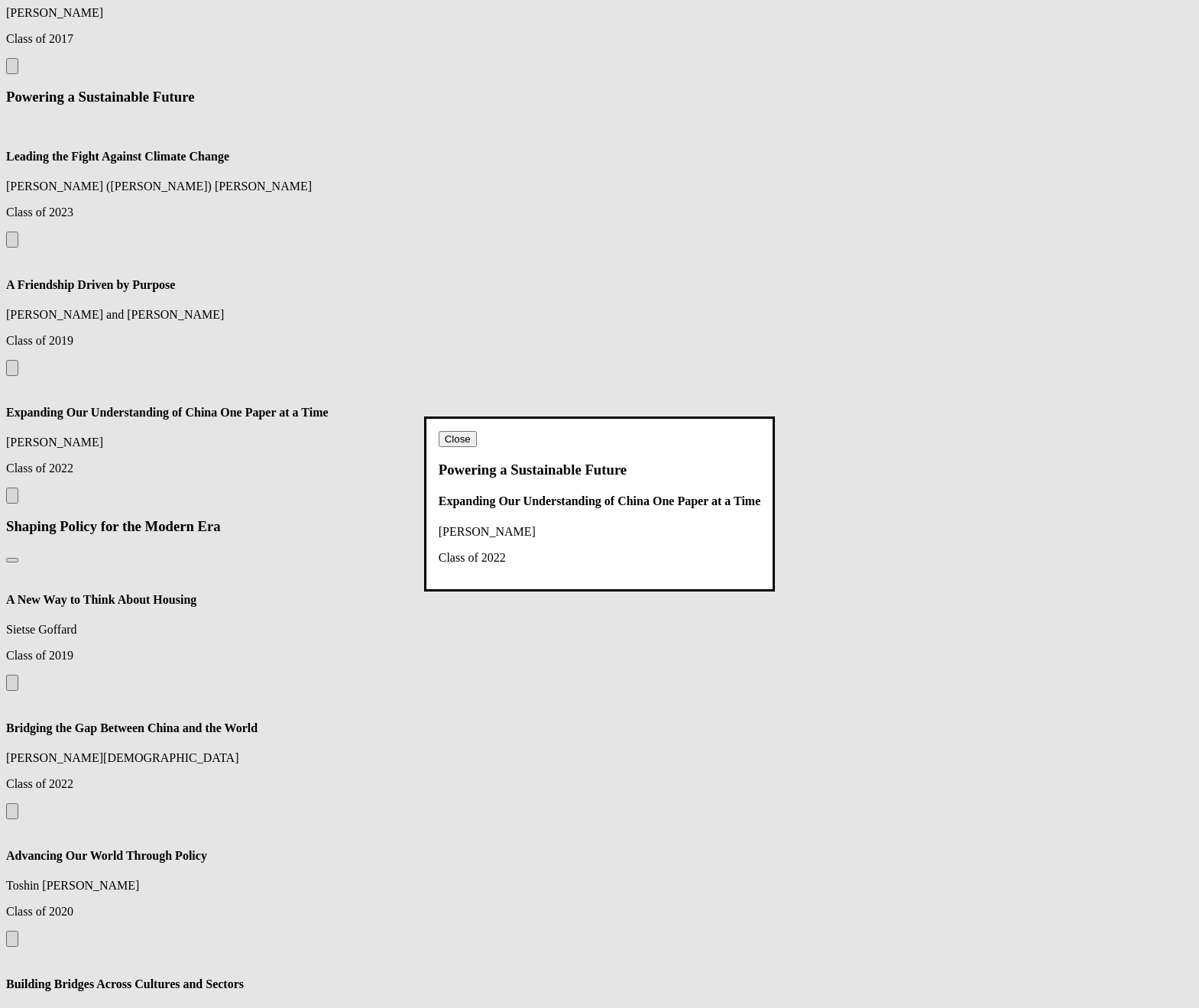
drag, startPoint x: 604, startPoint y: 245, endPoint x: 581, endPoint y: 258, distance: 26.4
click at [604, 416] on dialog "Close Powering a Sustainable Future Expanding Our Understanding of [GEOGRAPHIC_…" at bounding box center [600, 503] width 351 height 174
click at [624, 416] on dialog "Close Powering a Sustainable Future Expanding Our Understanding of [GEOGRAPHIC_…" at bounding box center [600, 503] width 351 height 174
click at [477, 431] on button "Close" at bounding box center [457, 439] width 38 height 16
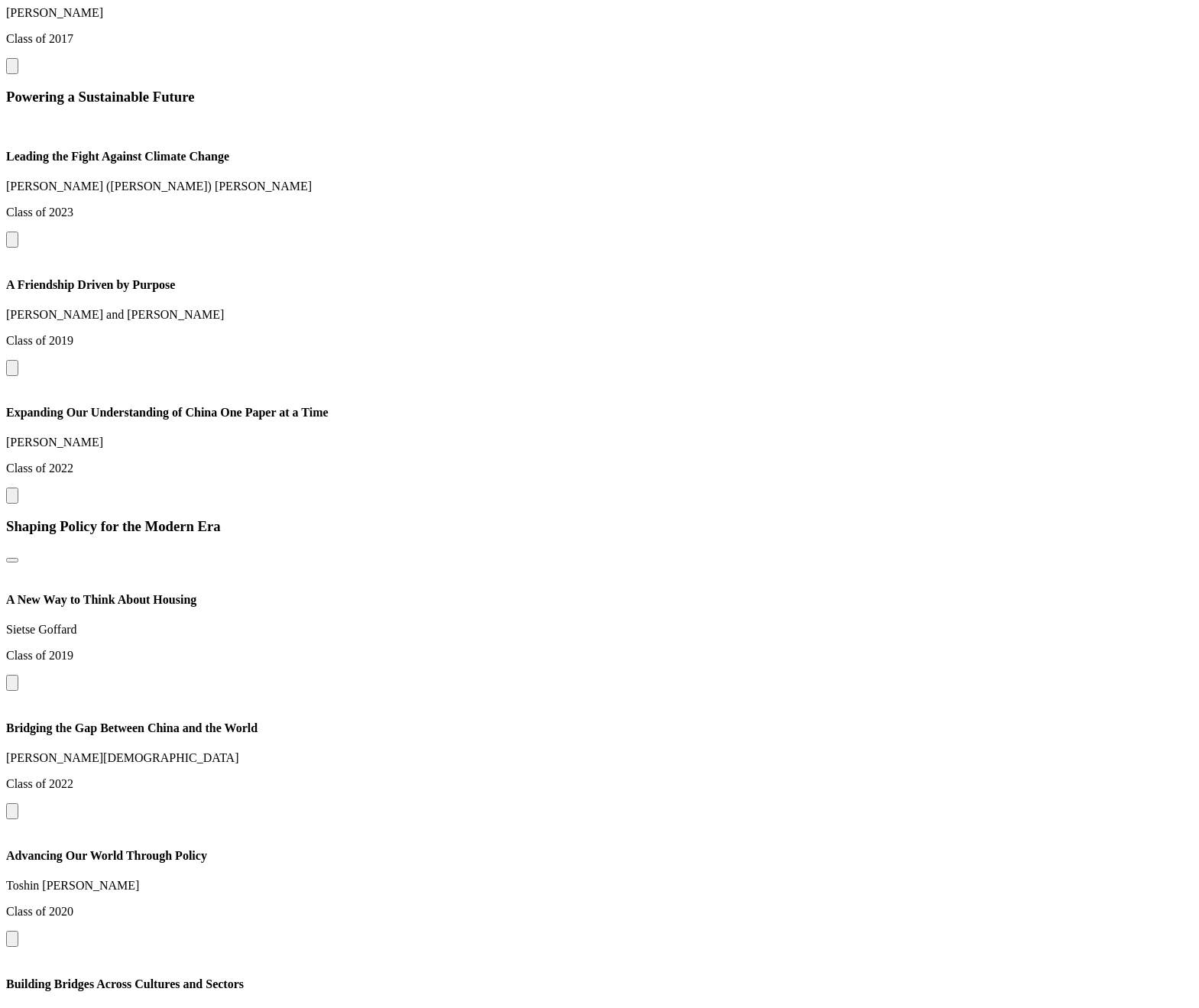
click at [19, 372] on button at bounding box center [12, 367] width 12 height 16
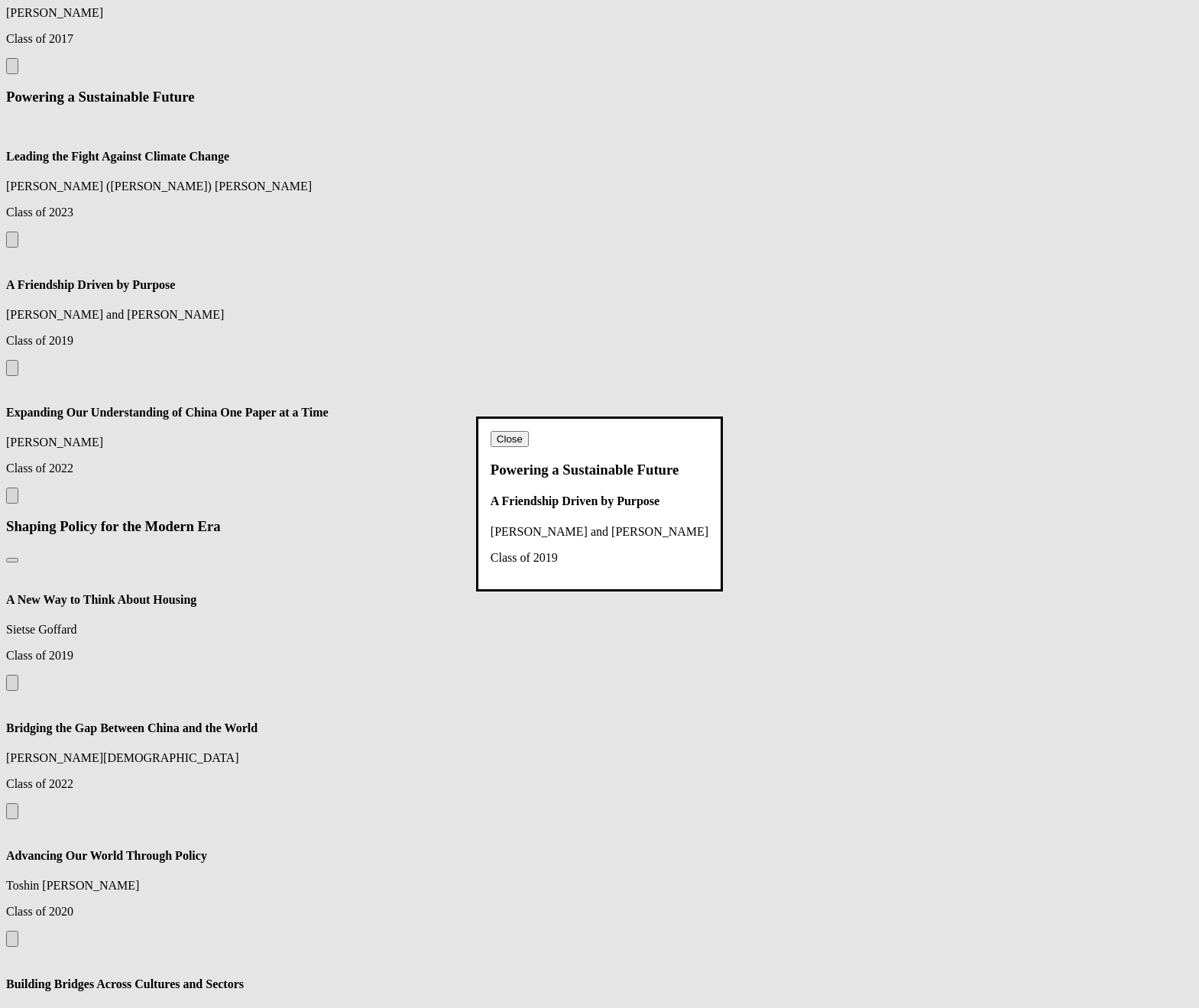
click at [723, 416] on dialog "Close Powering a Sustainable Future A Friendship Driven by Purpose [PERSON_NAME…" at bounding box center [599, 503] width 247 height 174
click at [529, 431] on button "Close" at bounding box center [509, 439] width 38 height 16
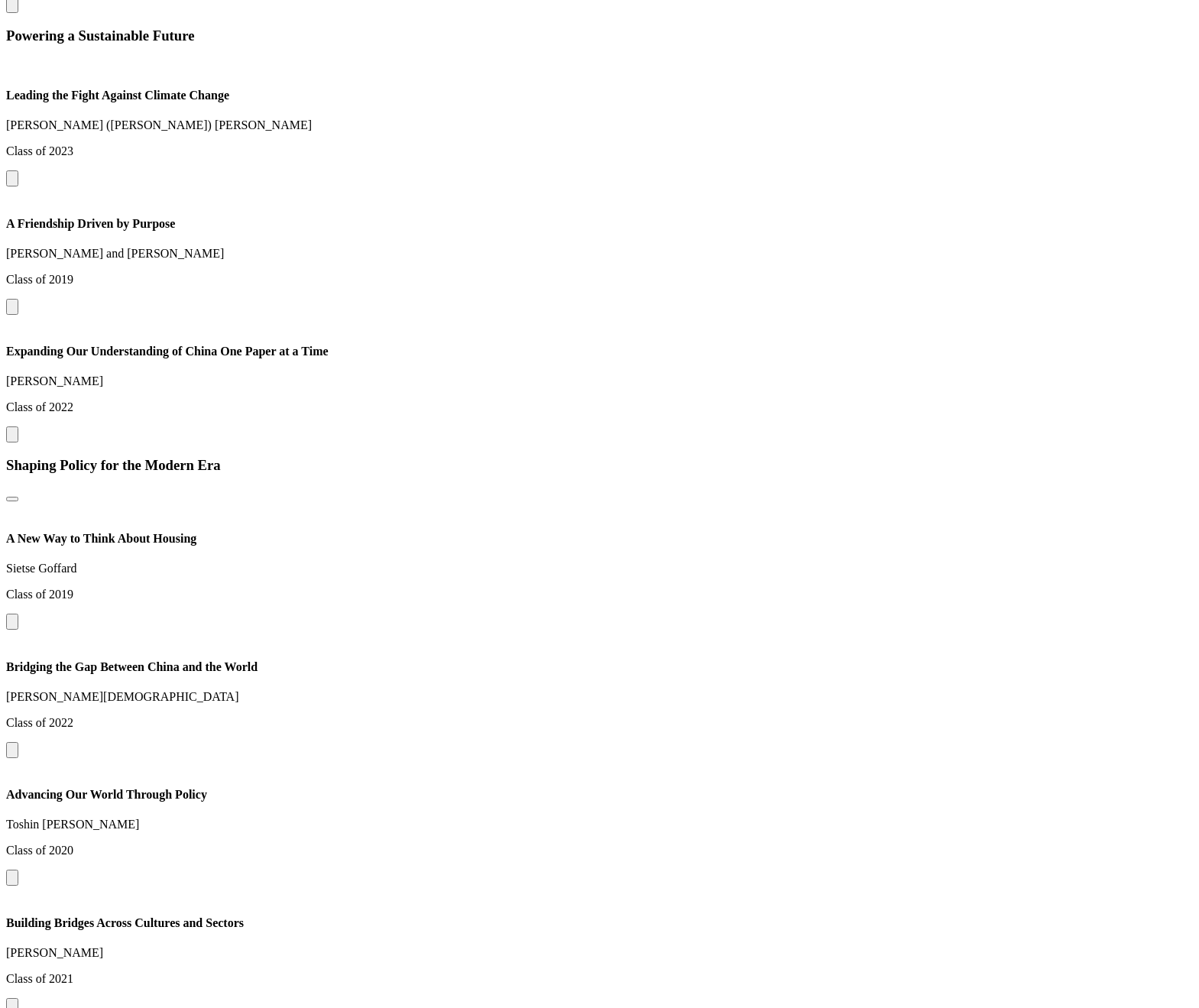
scroll to position [2113, 0]
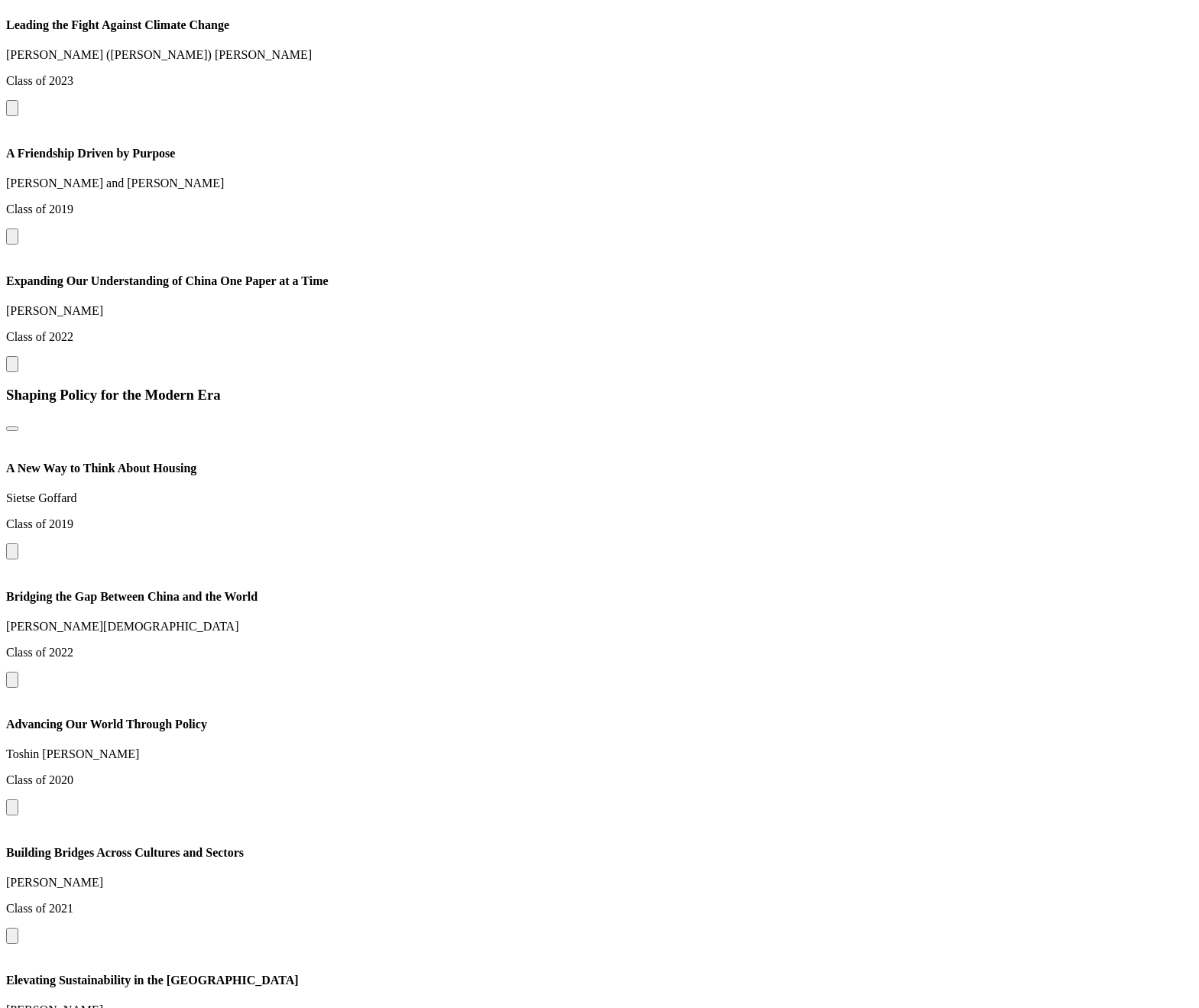
click at [19, 688] on button at bounding box center [12, 679] width 12 height 16
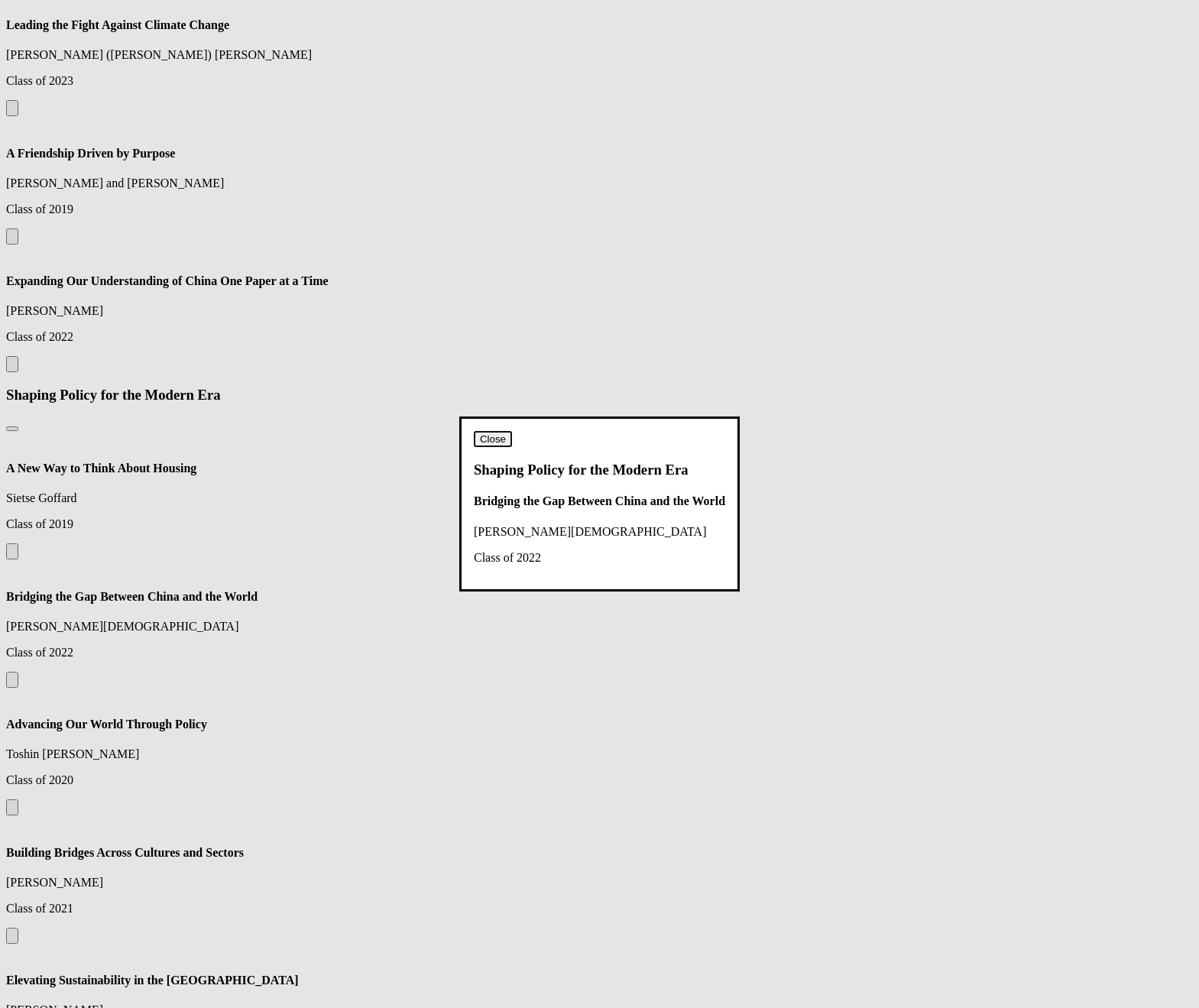
click at [512, 431] on button "Close" at bounding box center [492, 439] width 38 height 16
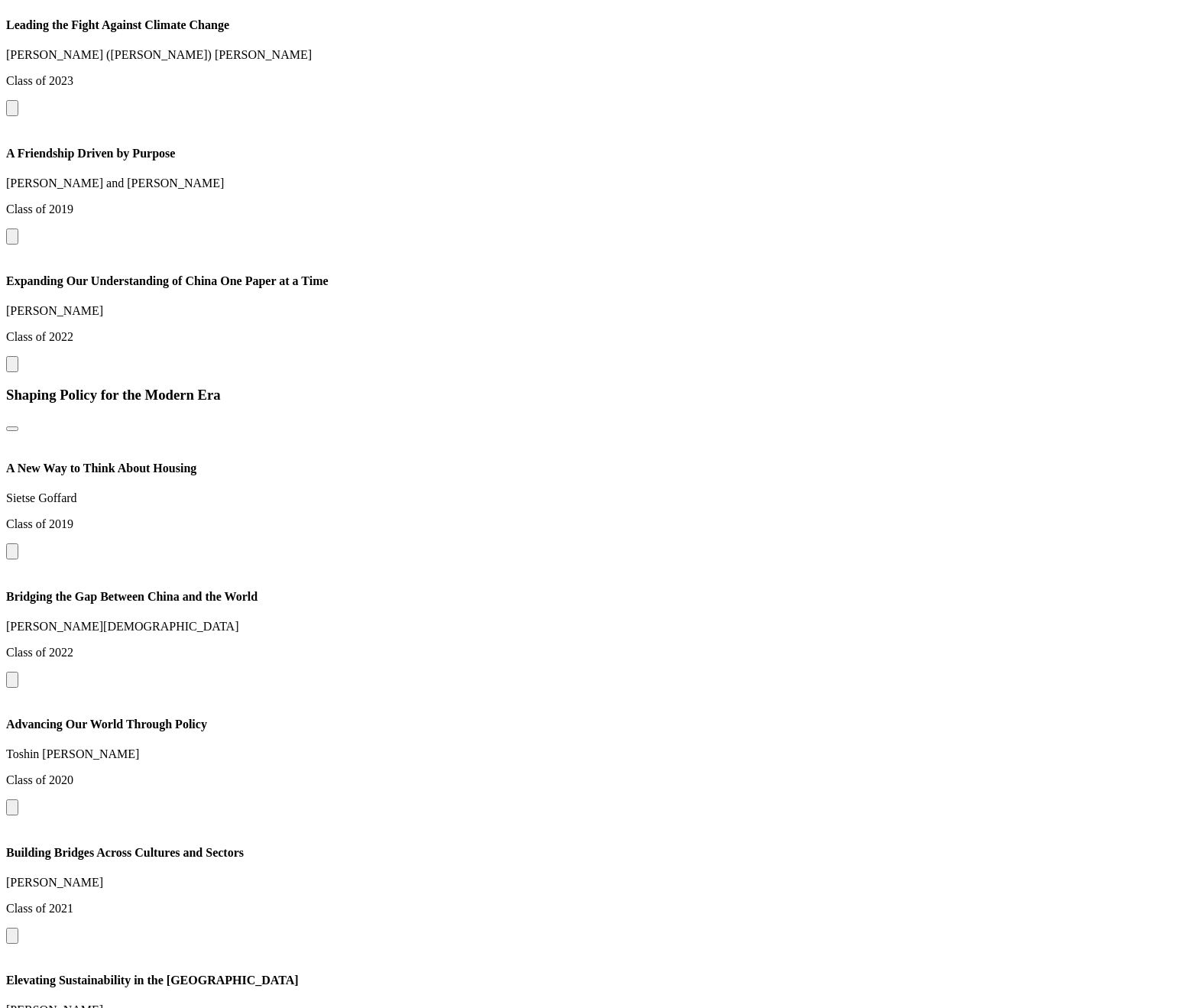
click at [19, 688] on button at bounding box center [12, 679] width 12 height 16
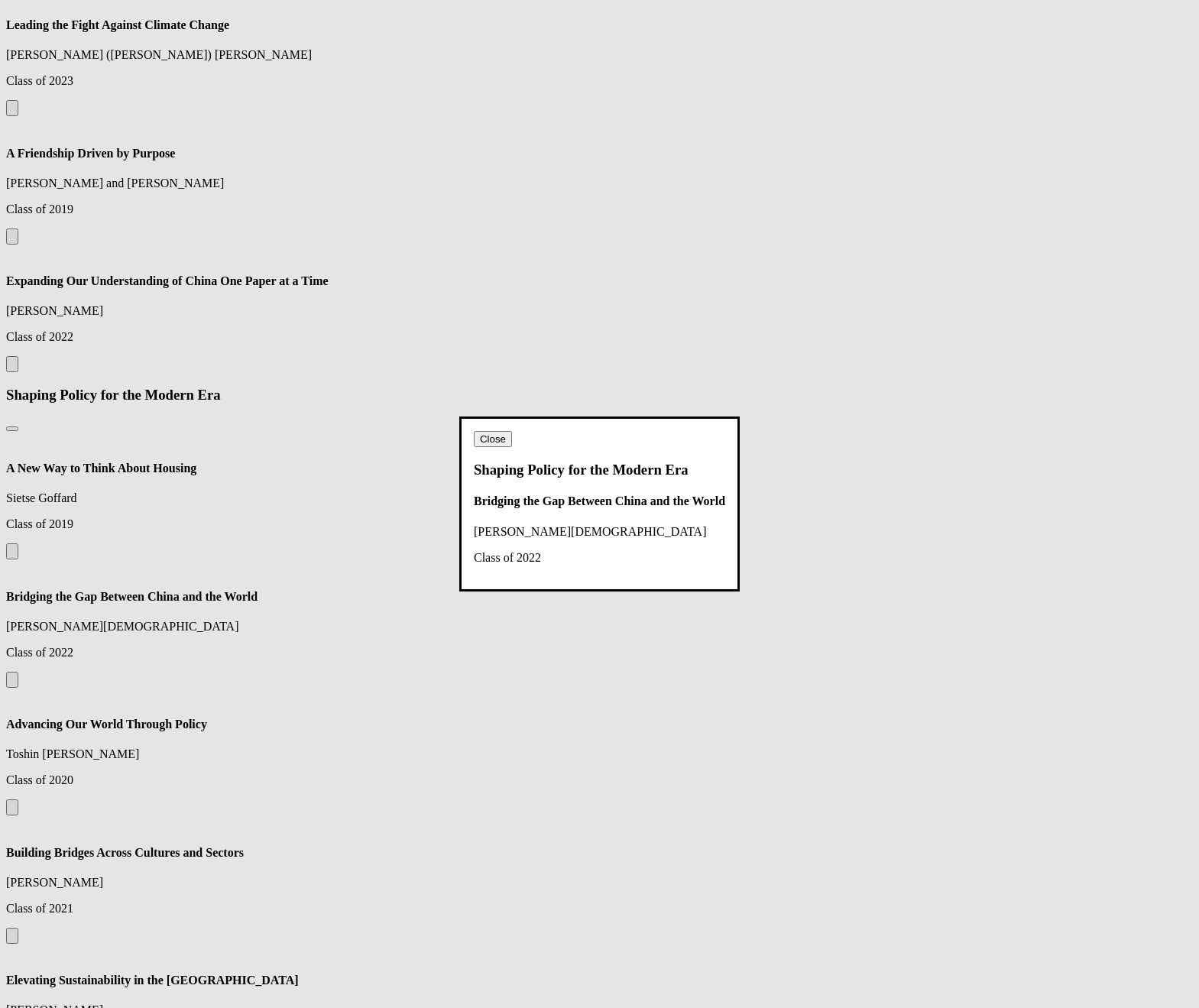
click at [512, 431] on button "Close" at bounding box center [492, 439] width 38 height 16
